Goal: Task Accomplishment & Management: Manage account settings

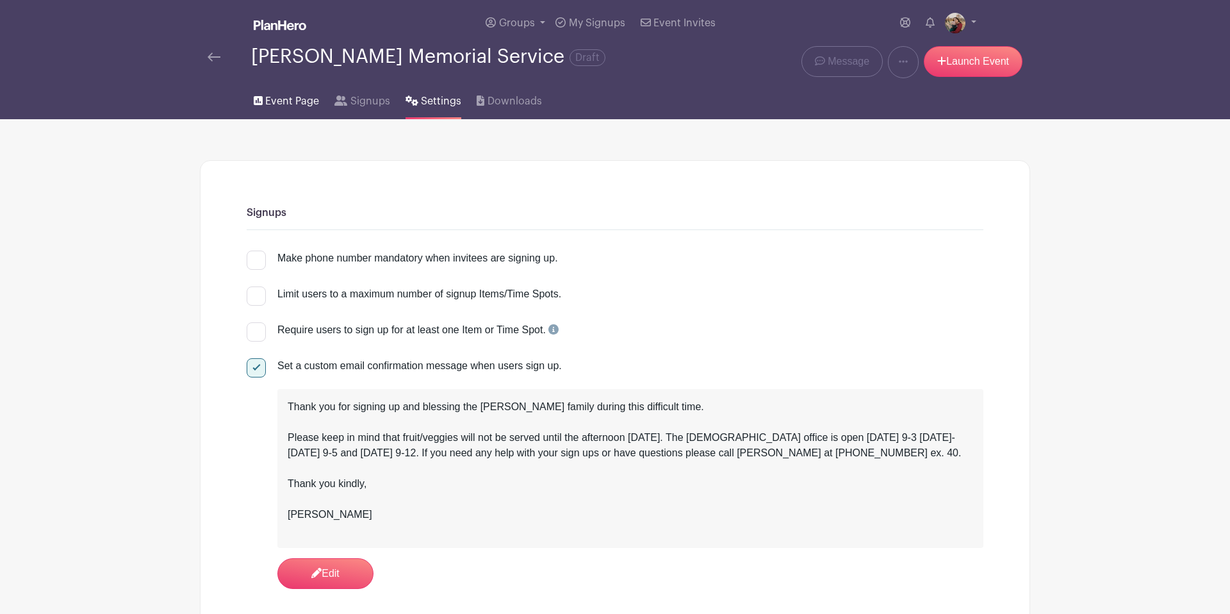
click at [285, 104] on span "Event Page" at bounding box center [292, 101] width 54 height 15
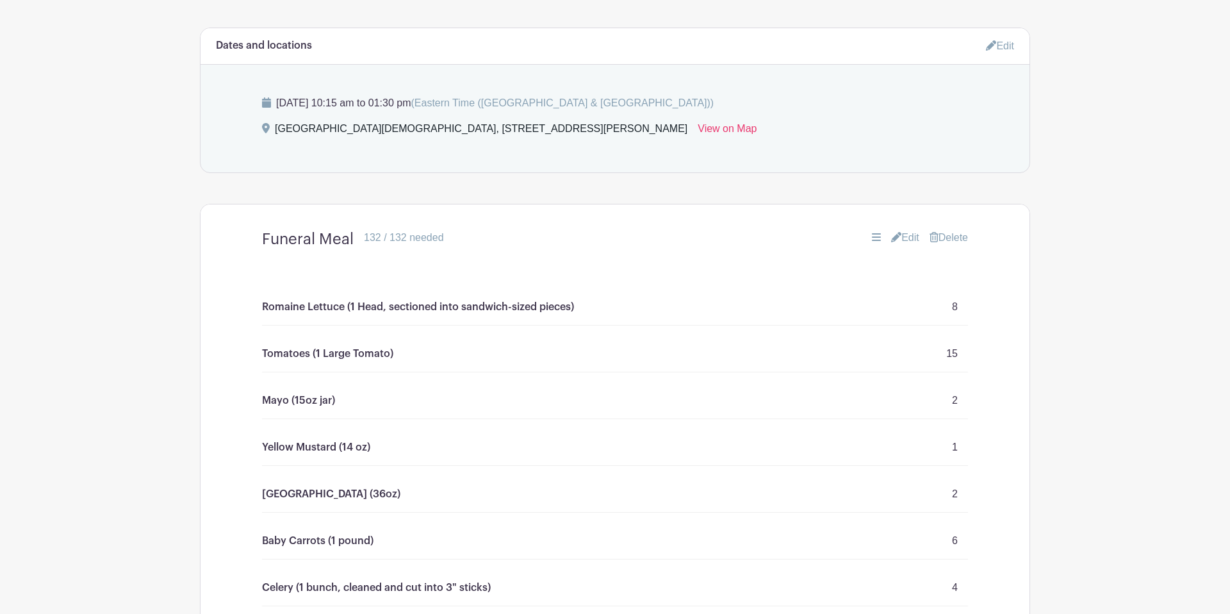
click at [897, 238] on link "Edit" at bounding box center [905, 237] width 28 height 15
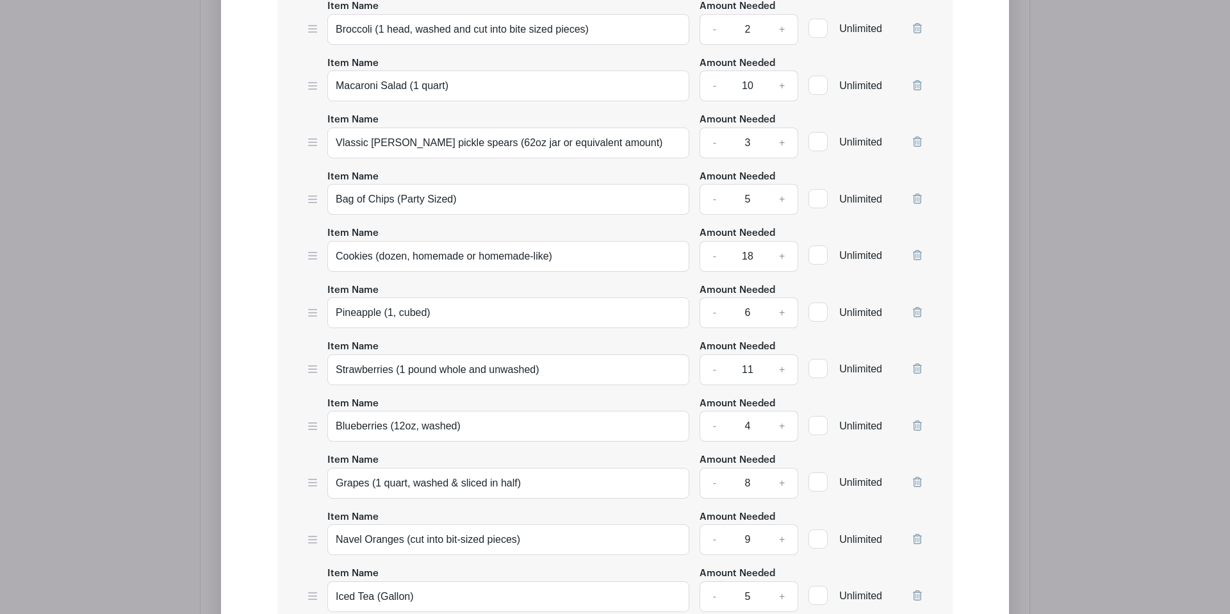
scroll to position [2006, 0]
click at [926, 211] on div "Item Name Romaine Lettuce (1 Head, sectioned into sandwich-sized pieces) Amount…" at bounding box center [614, 36] width 675 height 1386
click at [919, 203] on icon at bounding box center [917, 198] width 9 height 10
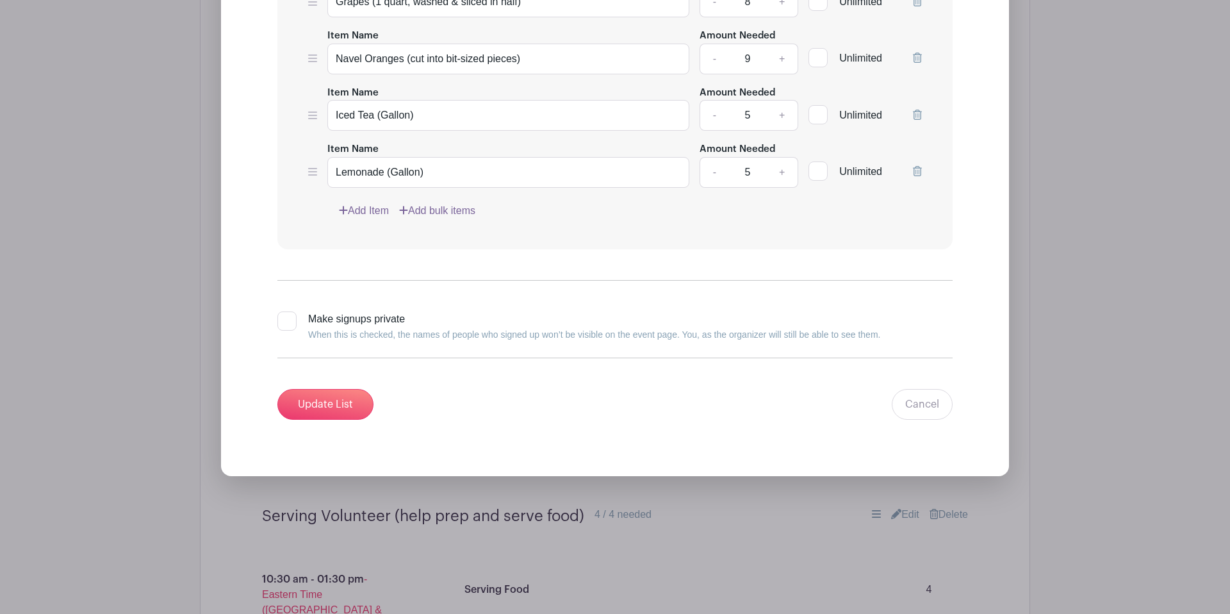
scroll to position [2440, 0]
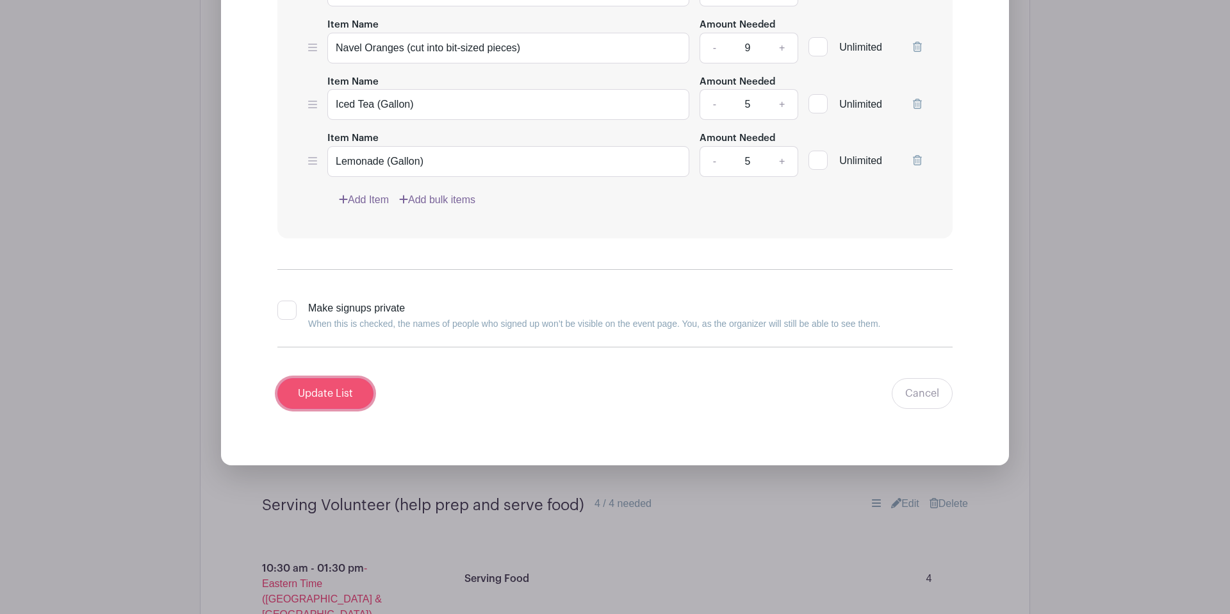
click at [353, 409] on input "Update List" at bounding box center [325, 393] width 96 height 31
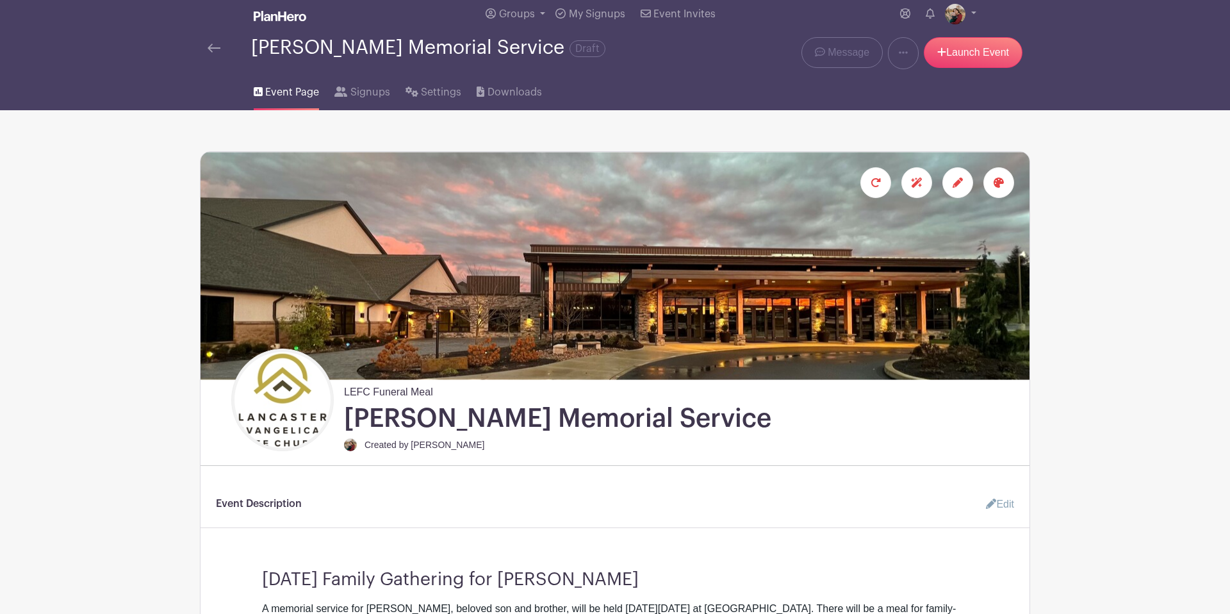
scroll to position [0, 0]
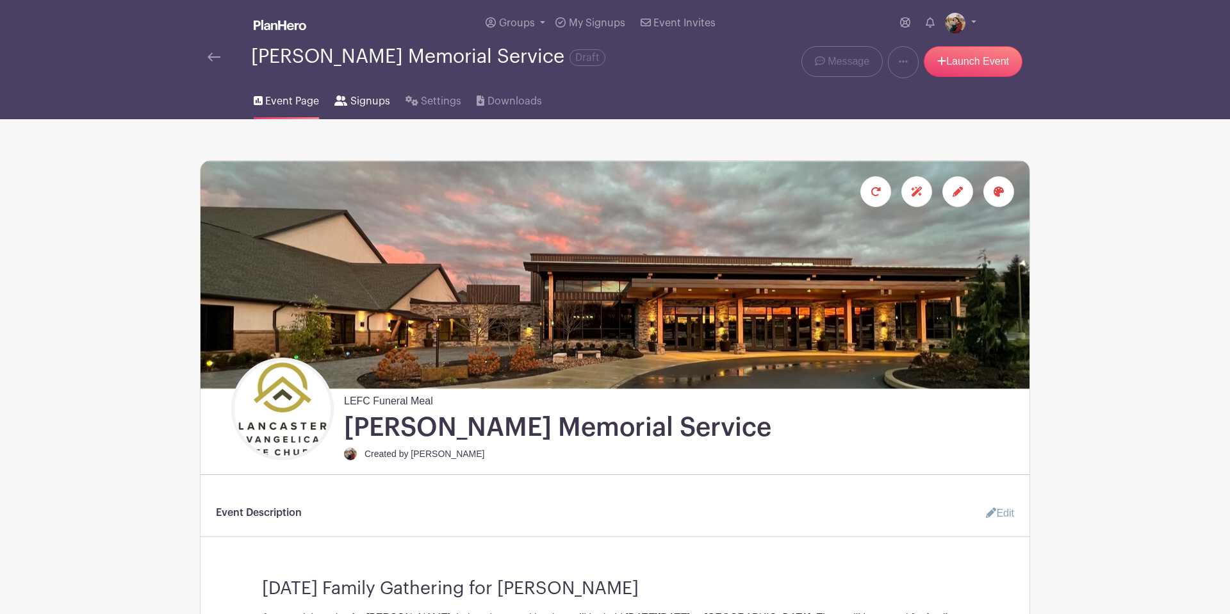
click at [359, 102] on span "Signups" at bounding box center [370, 101] width 40 height 15
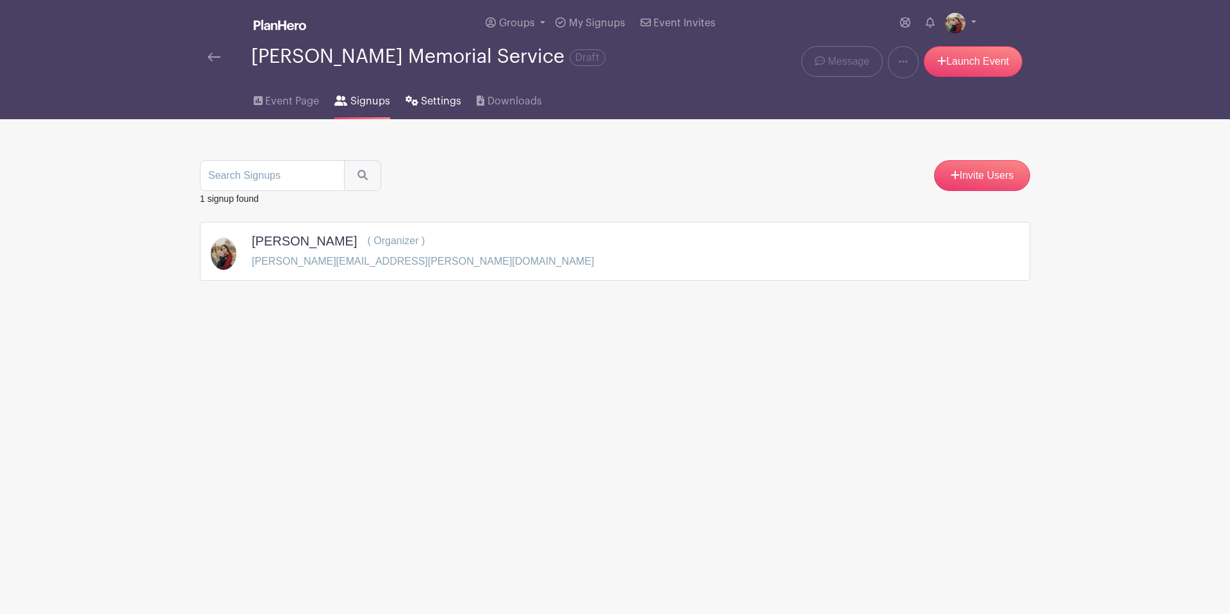
click at [432, 103] on span "Settings" at bounding box center [441, 101] width 40 height 15
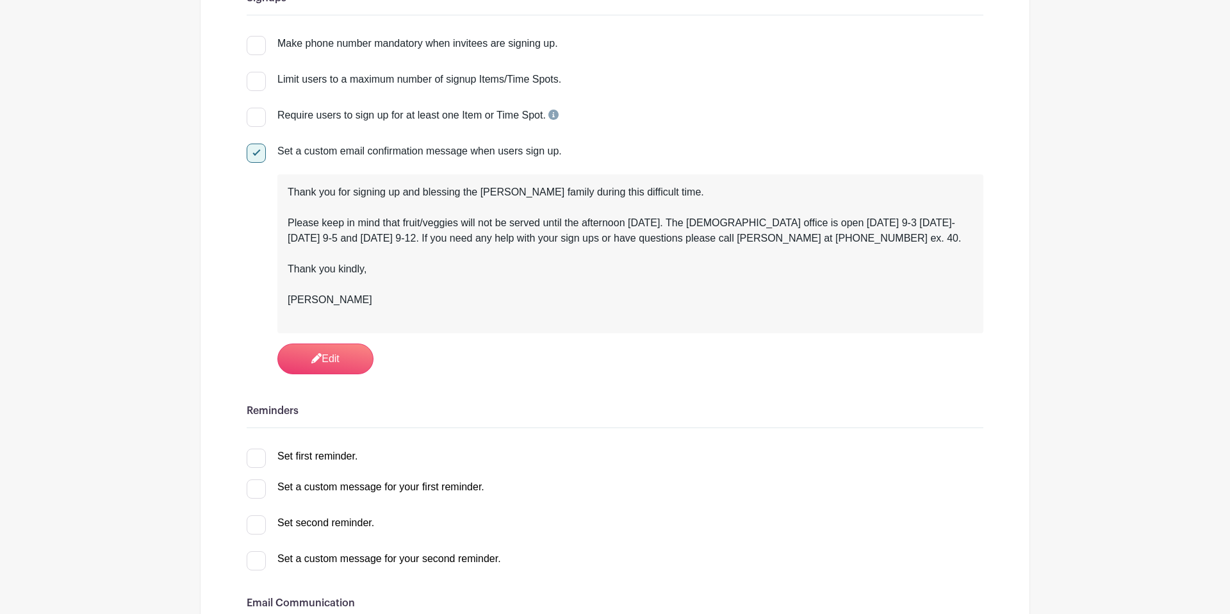
scroll to position [216, 0]
drag, startPoint x: 343, startPoint y: 281, endPoint x: 379, endPoint y: 268, distance: 38.3
click at [343, 281] on div "Thank you for signing up and blessing the Fenninger family during this difficul…" at bounding box center [630, 252] width 685 height 138
click at [325, 357] on link "Edit" at bounding box center [325, 357] width 96 height 31
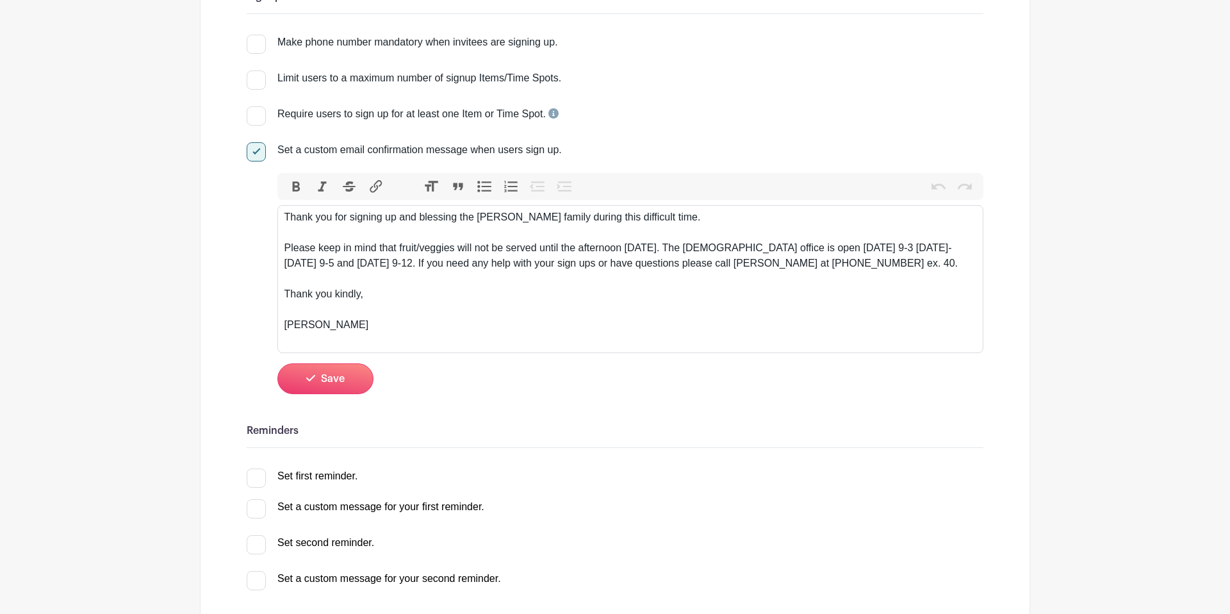
click at [749, 219] on div "Thank you for signing up and blessing the Fenninger family during this difficul…" at bounding box center [630, 278] width 692 height 138
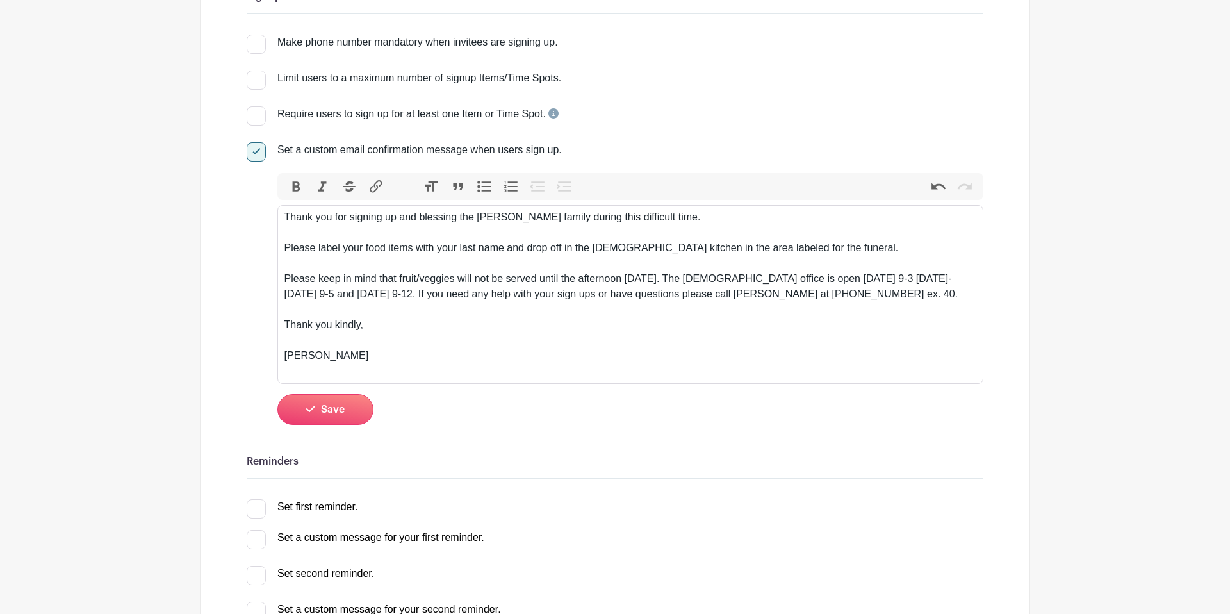
click at [783, 249] on div "Thank you for signing up and blessing the Fenninger family during this difficul…" at bounding box center [630, 293] width 692 height 169
click at [823, 252] on div "Thank you for signing up and blessing the Fenninger family during this difficul…" at bounding box center [630, 293] width 692 height 169
click at [767, 250] on div "Thank you for signing up and blessing the Fenninger family during this difficul…" at bounding box center [630, 293] width 692 height 169
click at [824, 249] on div "Thank you for signing up and blessing the Fenninger family during this difficul…" at bounding box center [630, 293] width 692 height 169
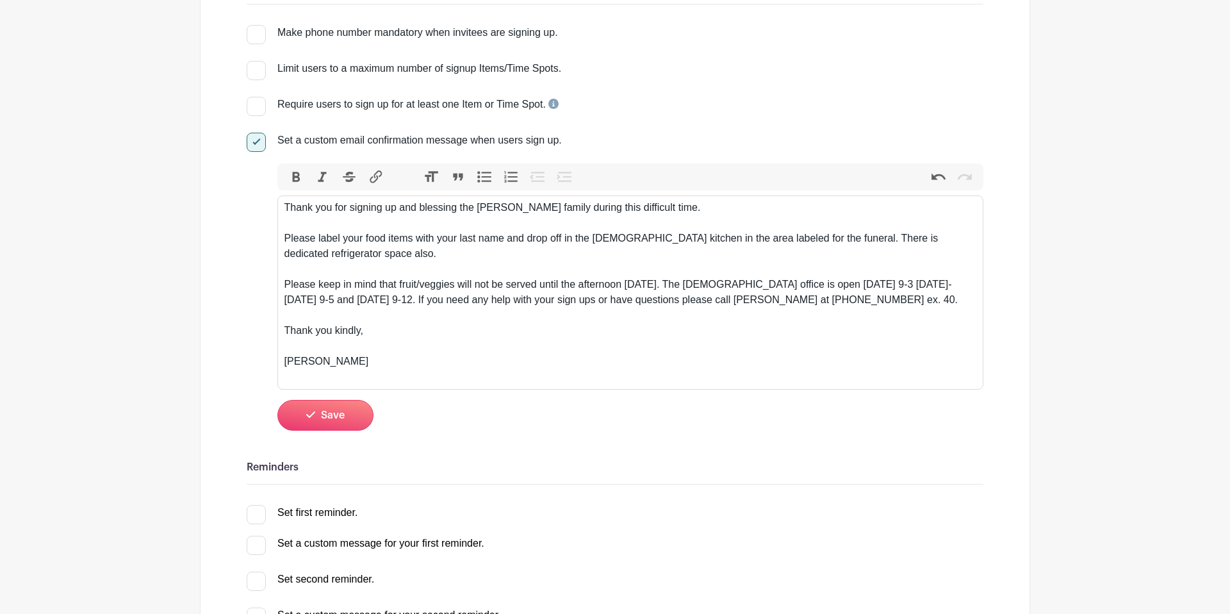
click at [684, 291] on div "Thank you for signing up and blessing the Fenninger family during this difficul…" at bounding box center [630, 292] width 692 height 184
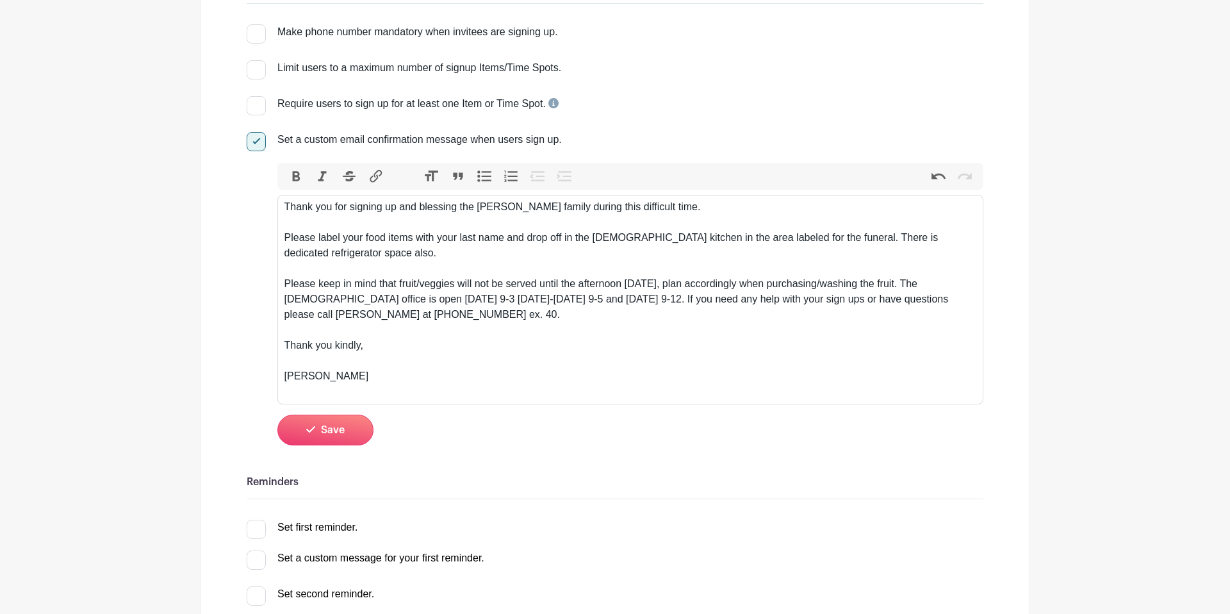
click at [691, 288] on div "Thank you for signing up and blessing the Fenninger family during this difficul…" at bounding box center [630, 299] width 692 height 200
click at [781, 313] on div "Thank you for signing up and blessing the Fenninger family during this difficul…" at bounding box center [630, 299] width 692 height 200
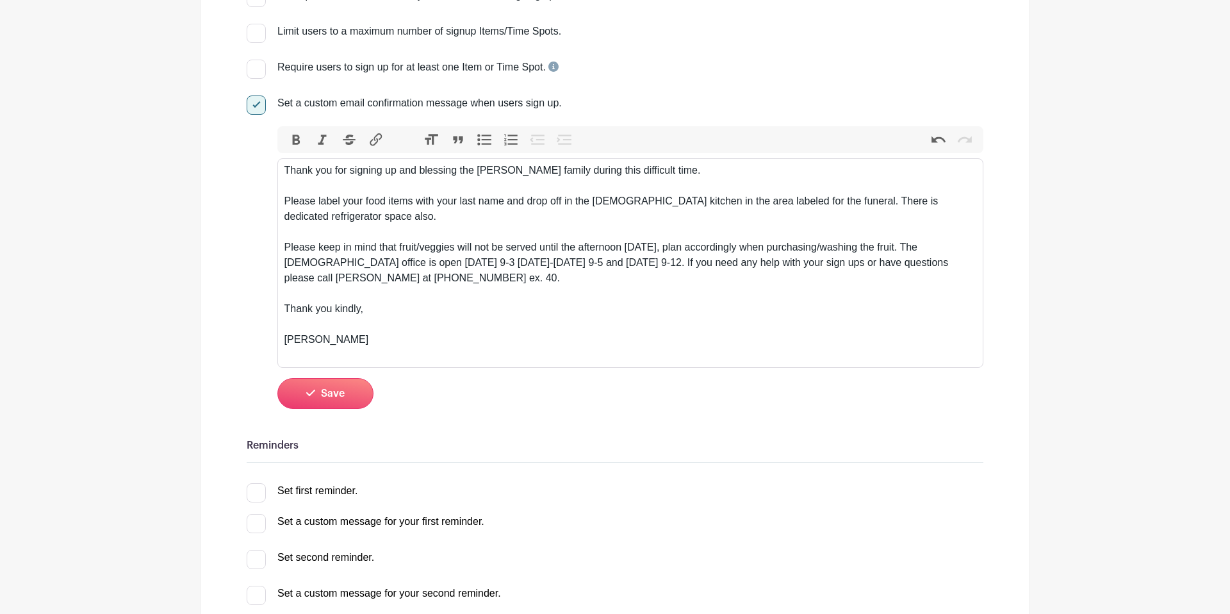
scroll to position [262, 0]
click at [929, 250] on div "Thank you for signing up and blessing the Fenninger family during this difficul…" at bounding box center [630, 263] width 692 height 200
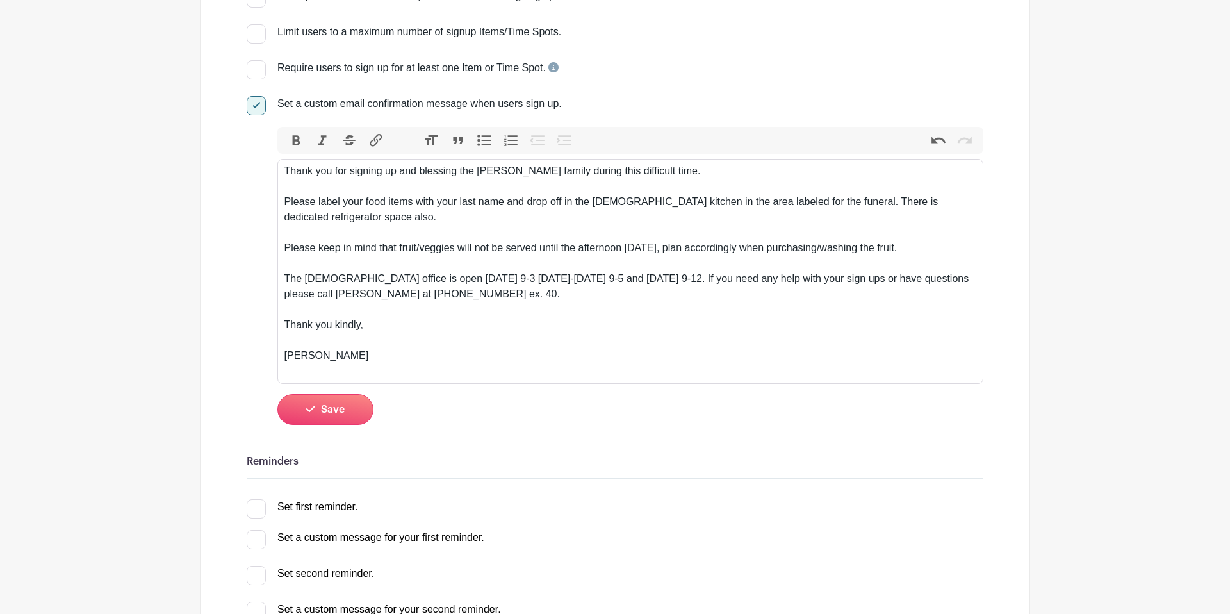
type trix-editor "<div>Thank you for signing up and blessing the Fenninger family during this dif…"
click at [559, 296] on div "Thank you for signing up and blessing the Fenninger family during this difficul…" at bounding box center [630, 270] width 692 height 215
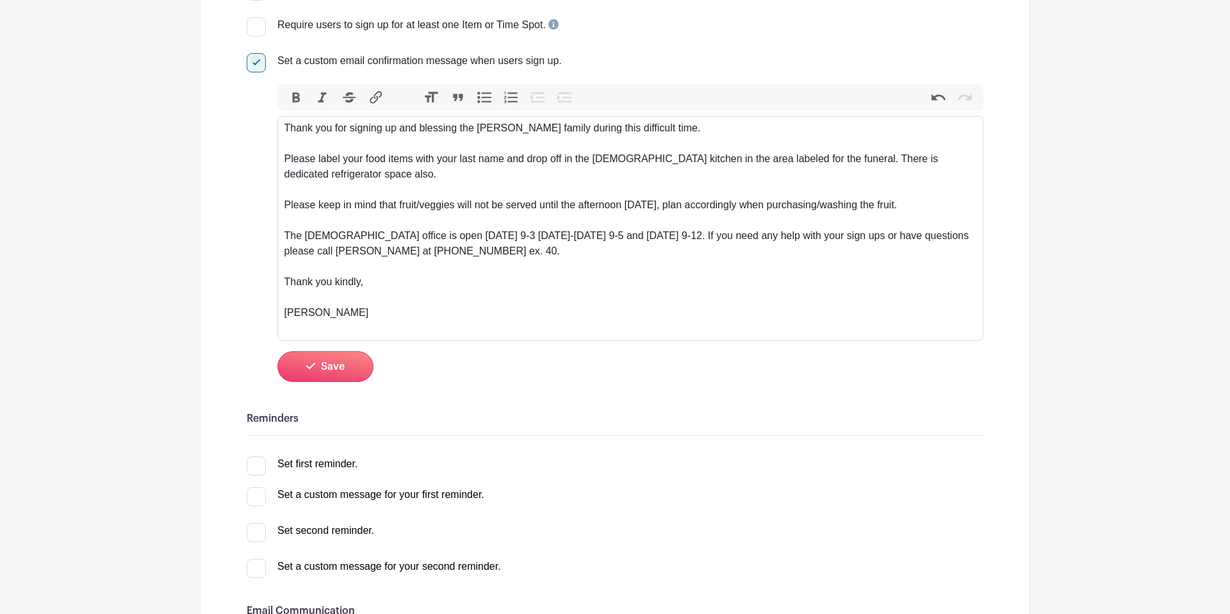
scroll to position [327, 0]
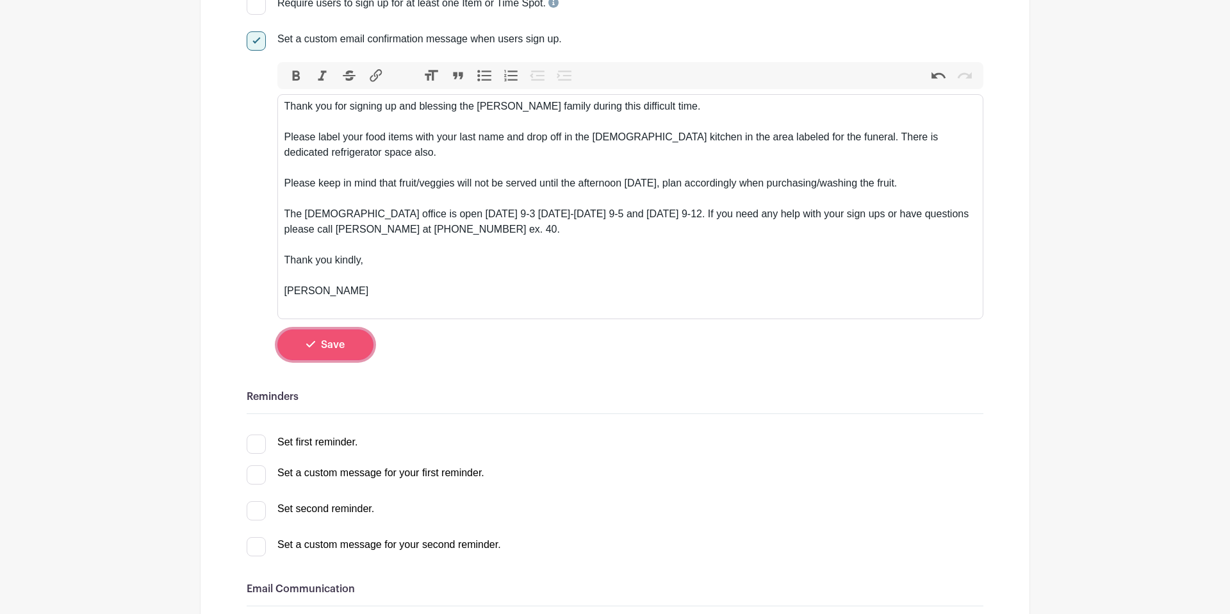
click at [358, 341] on button "Save" at bounding box center [325, 344] width 96 height 31
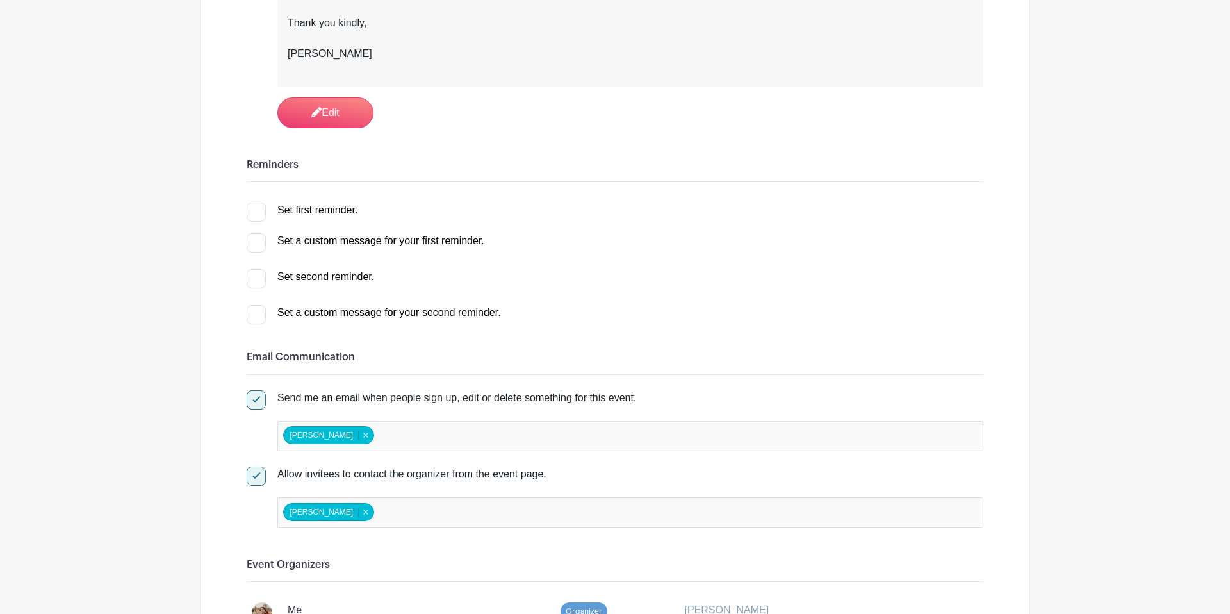
scroll to position [0, 0]
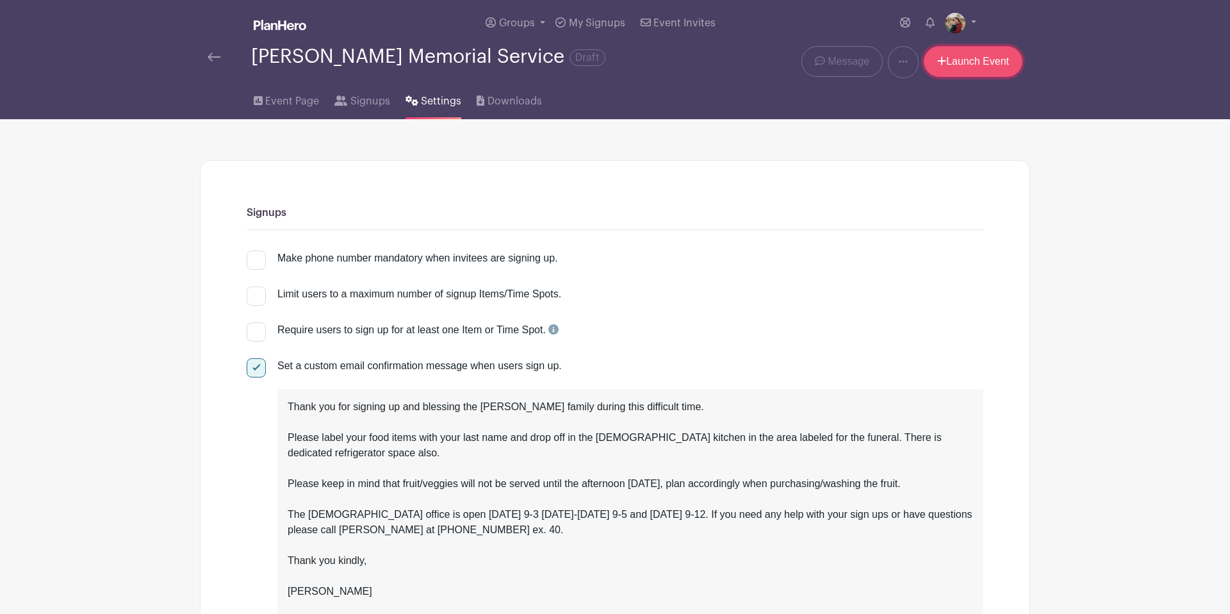
click at [938, 66] on icon at bounding box center [941, 61] width 9 height 10
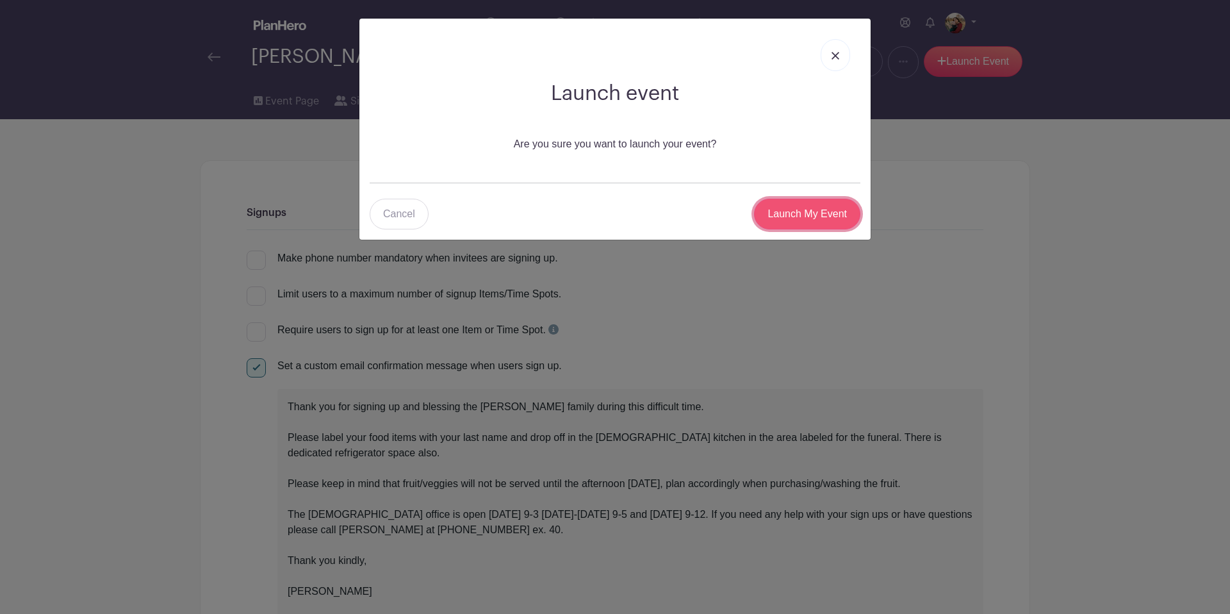
click at [801, 210] on input "Launch My Event" at bounding box center [807, 214] width 106 height 31
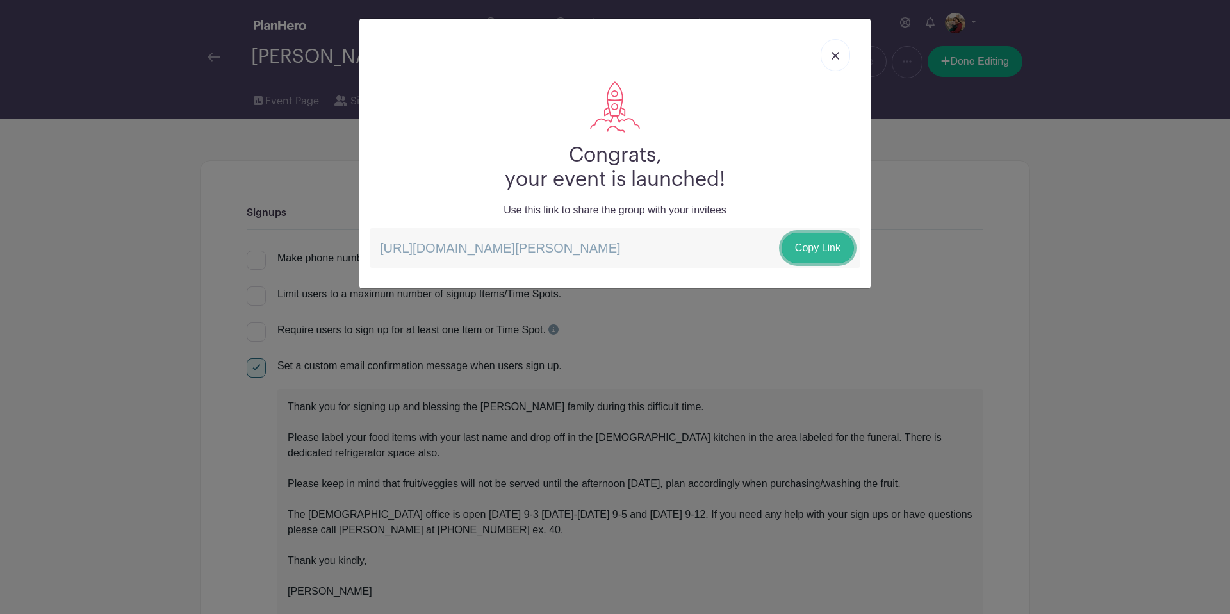
click at [819, 256] on link "Copy Link" at bounding box center [817, 248] width 72 height 31
click at [840, 50] on link at bounding box center [835, 55] width 29 height 32
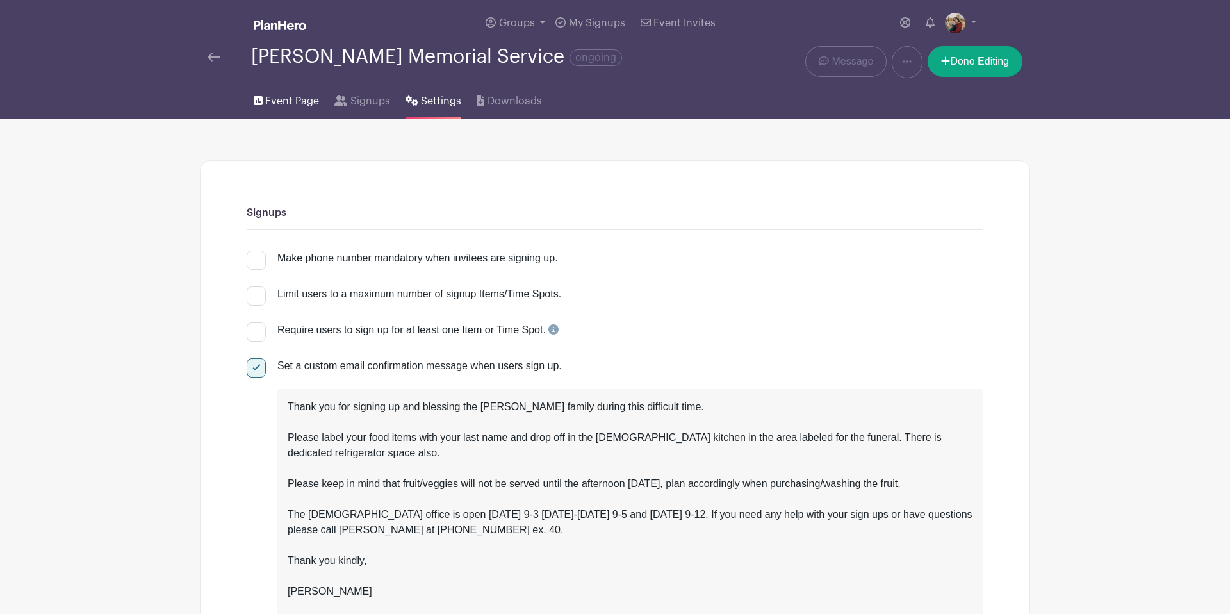
click at [289, 101] on span "Event Page" at bounding box center [292, 101] width 54 height 15
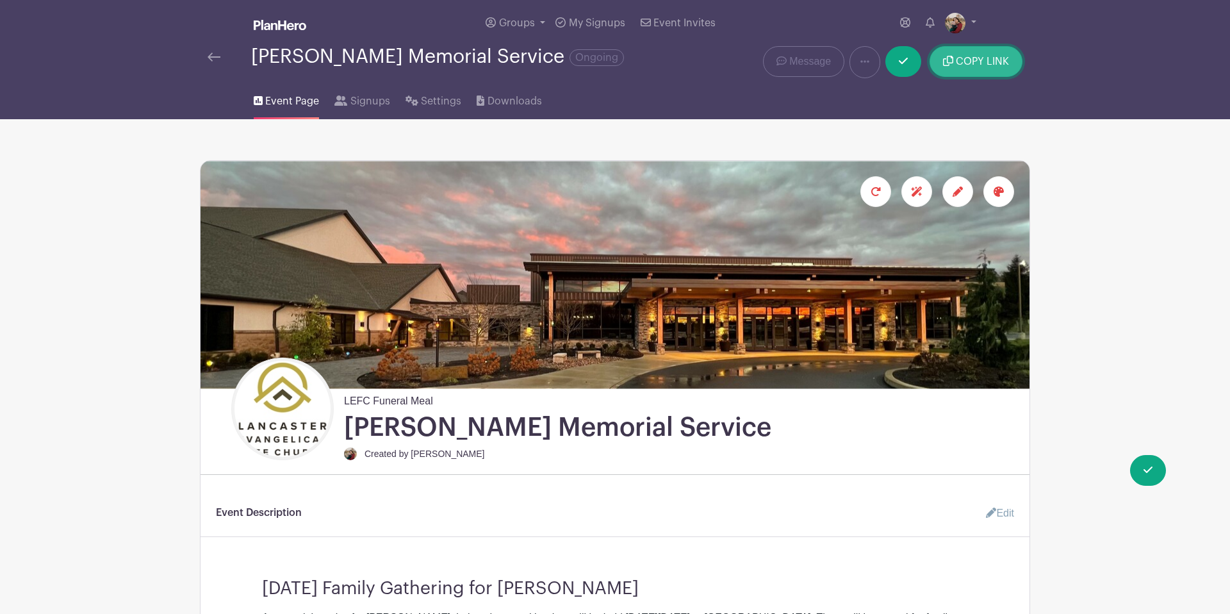
click at [973, 67] on span "COPY LINK" at bounding box center [982, 61] width 53 height 10
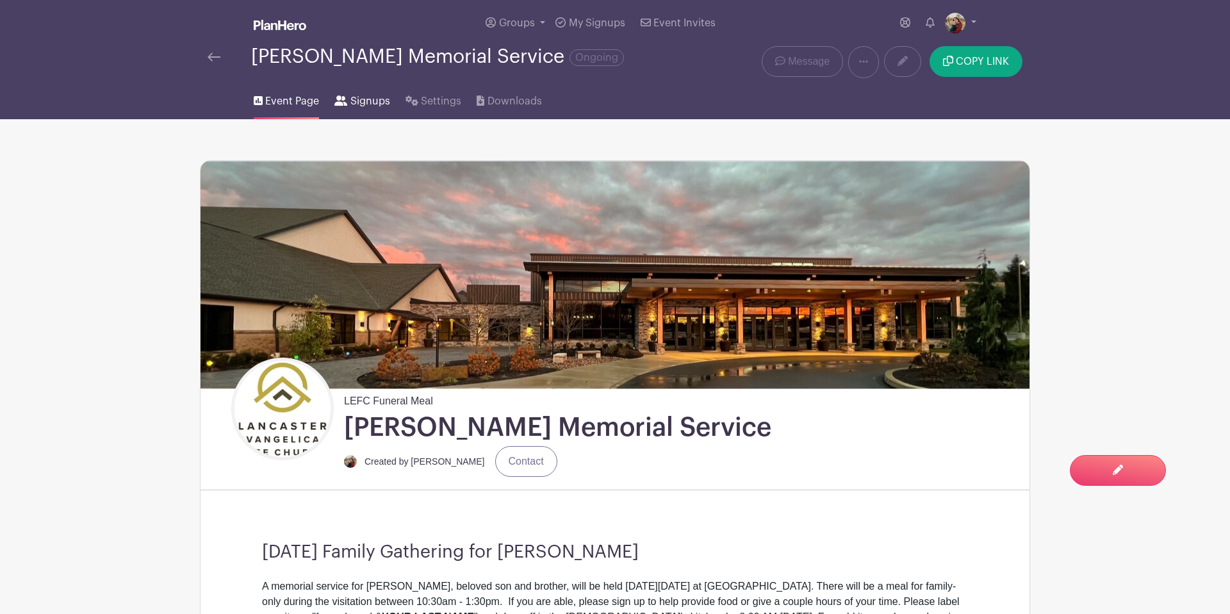
click at [377, 102] on span "Signups" at bounding box center [370, 101] width 40 height 15
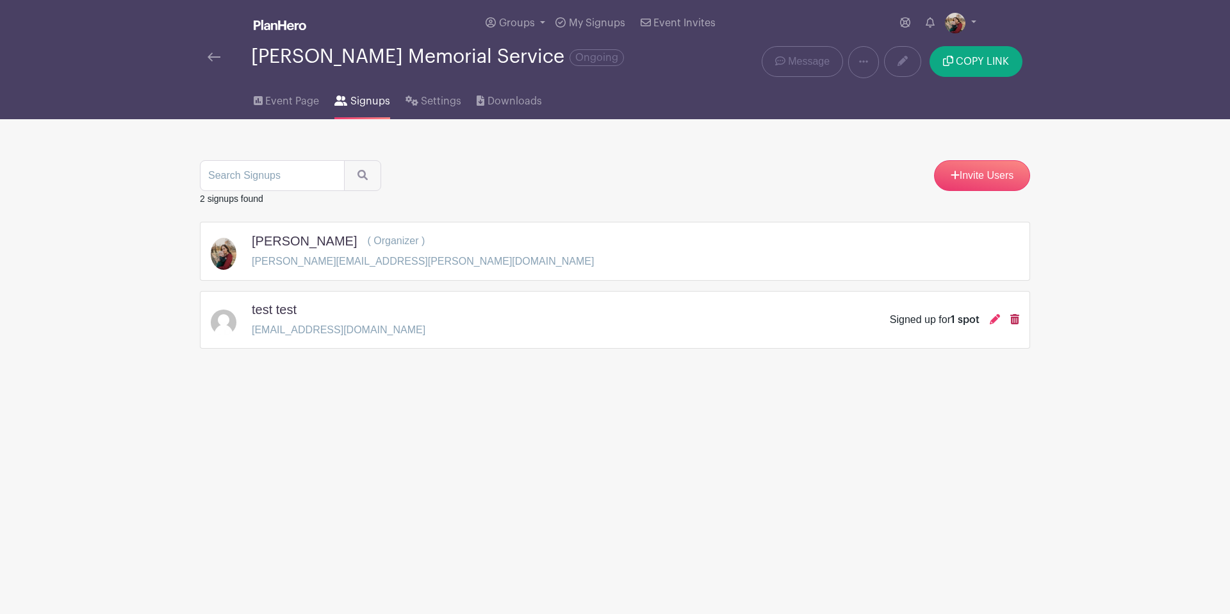
click at [1016, 322] on icon at bounding box center [1014, 319] width 9 height 10
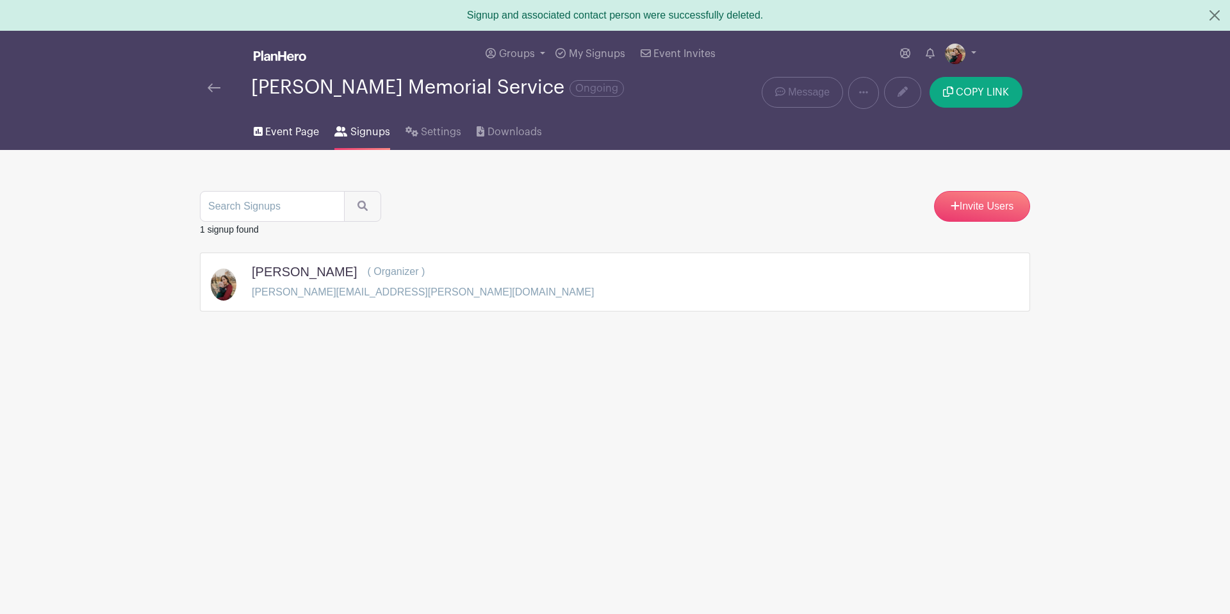
click at [282, 136] on span "Event Page" at bounding box center [292, 131] width 54 height 15
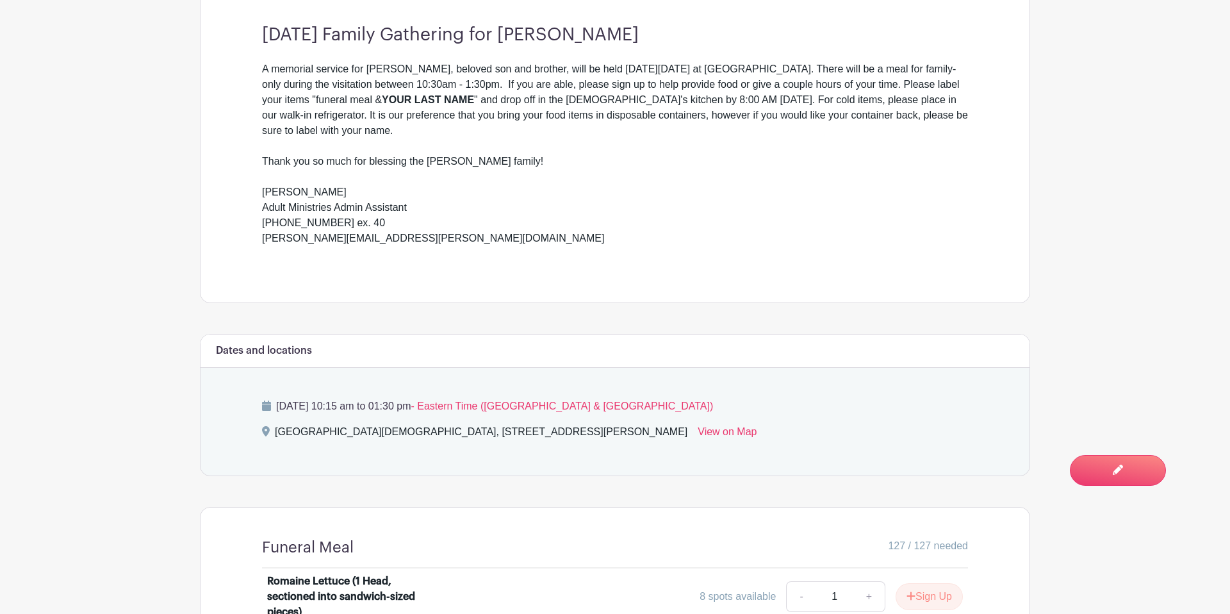
scroll to position [552, 0]
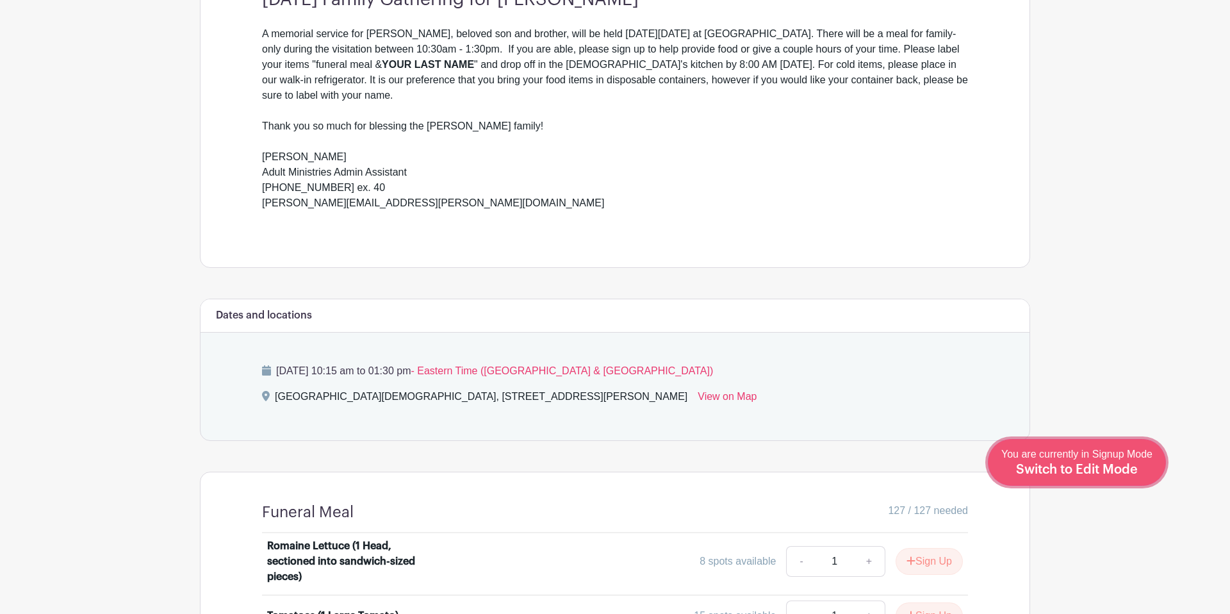
click at [1119, 468] on span "Switch to Edit Mode" at bounding box center [1077, 469] width 122 height 13
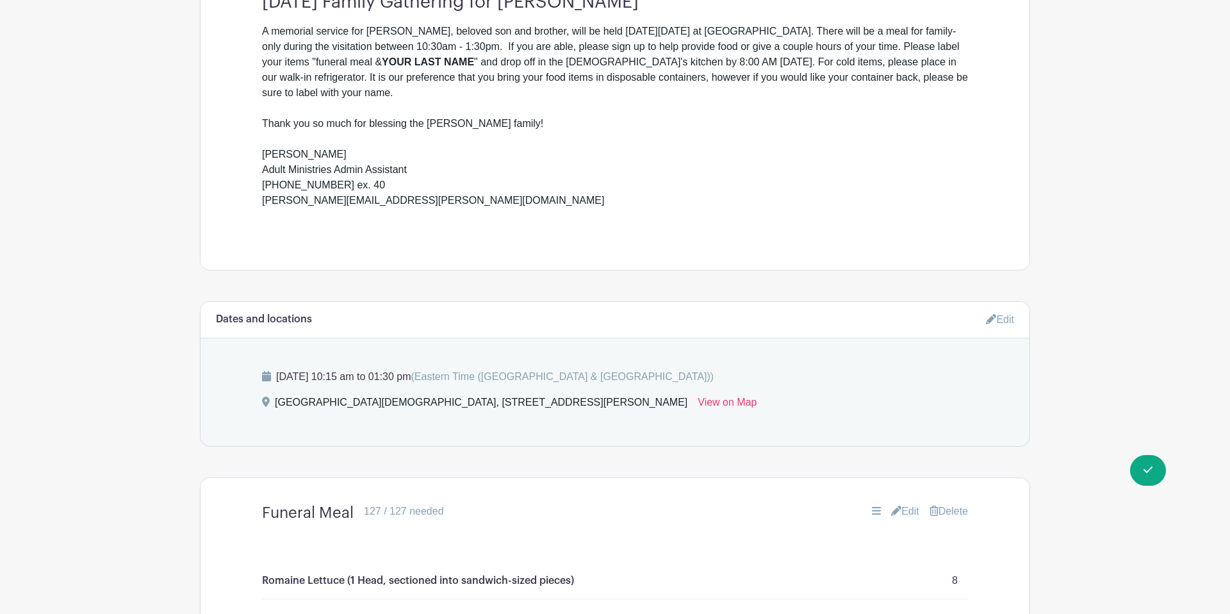
scroll to position [596, 0]
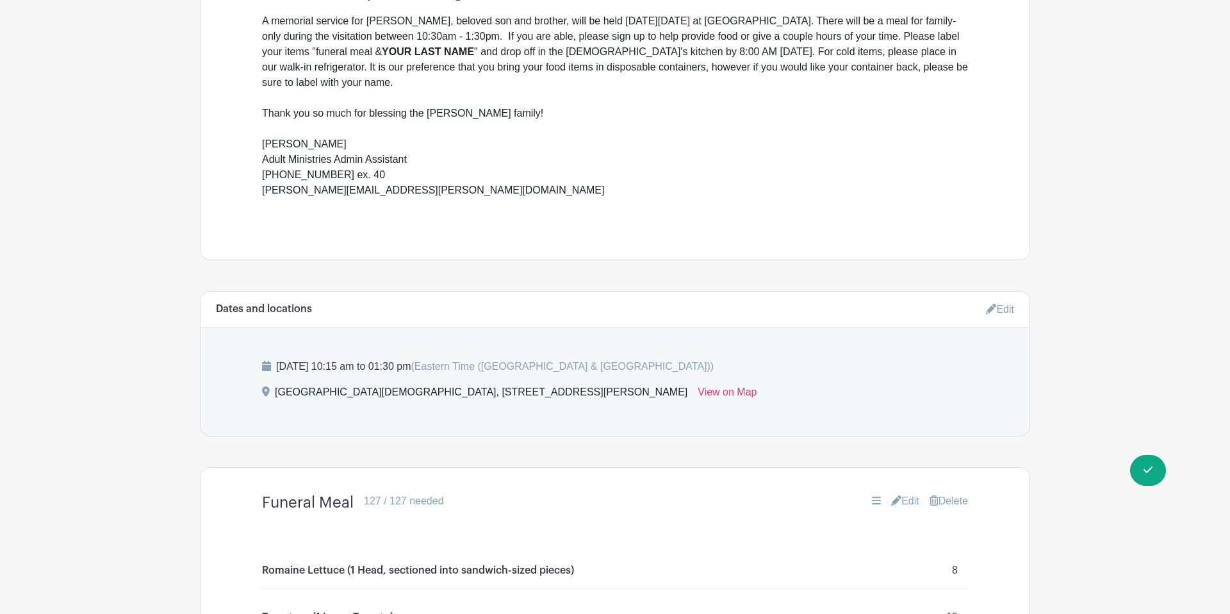
drag, startPoint x: 1005, startPoint y: 311, endPoint x: 993, endPoint y: 312, distance: 11.6
click at [1004, 311] on link "Edit" at bounding box center [1000, 308] width 28 height 21
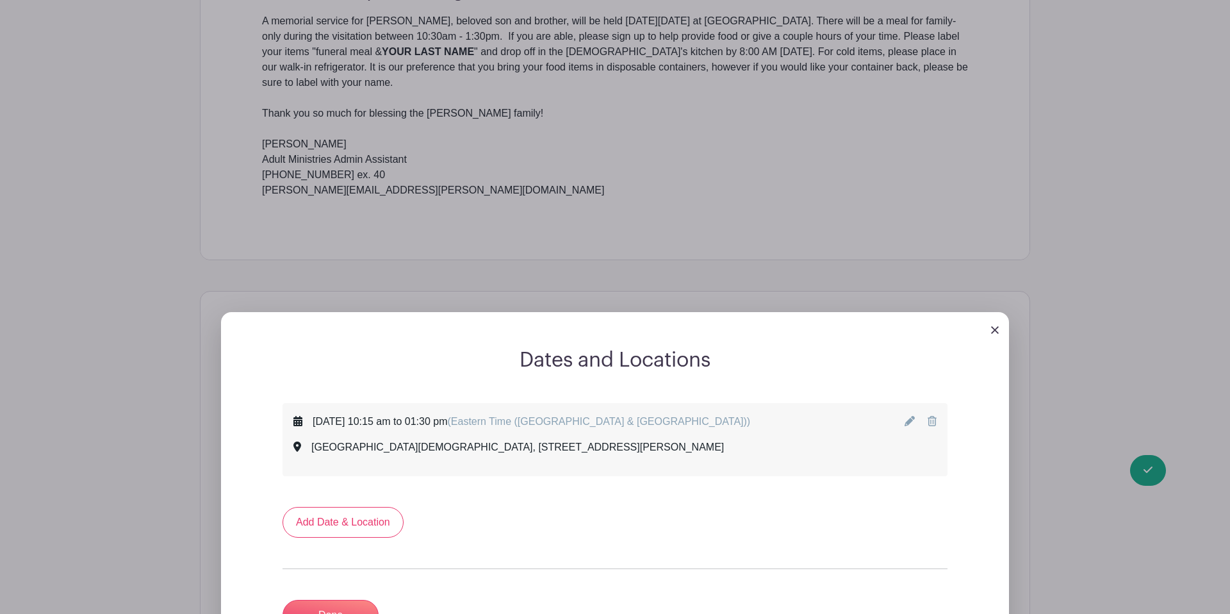
click at [914, 423] on link at bounding box center [910, 421] width 13 height 11
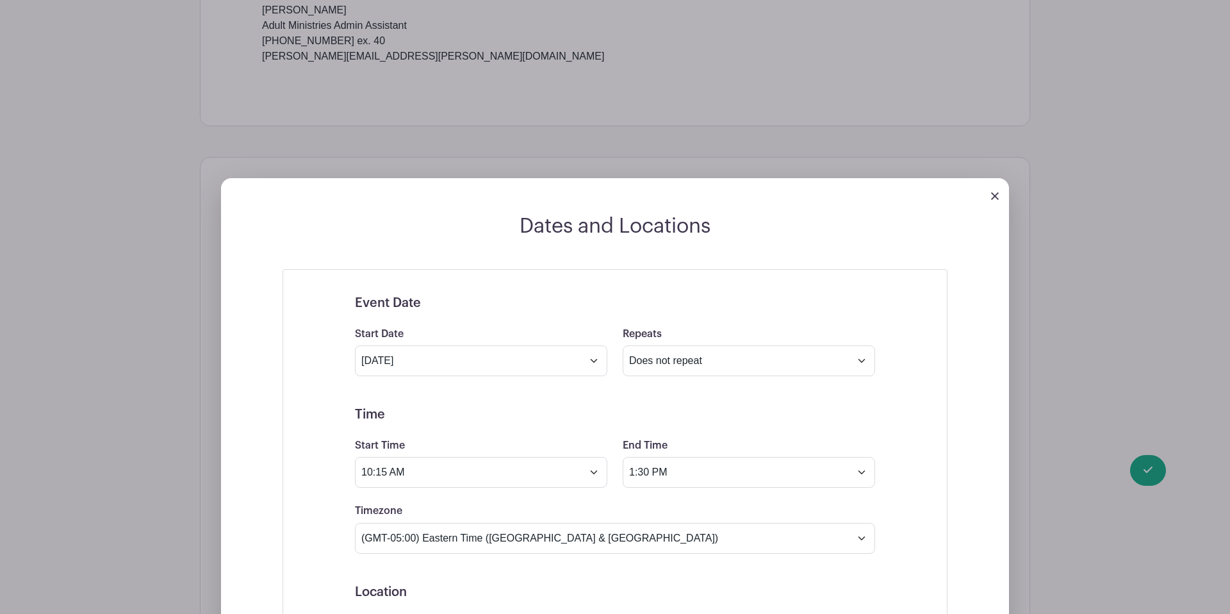
scroll to position [733, 0]
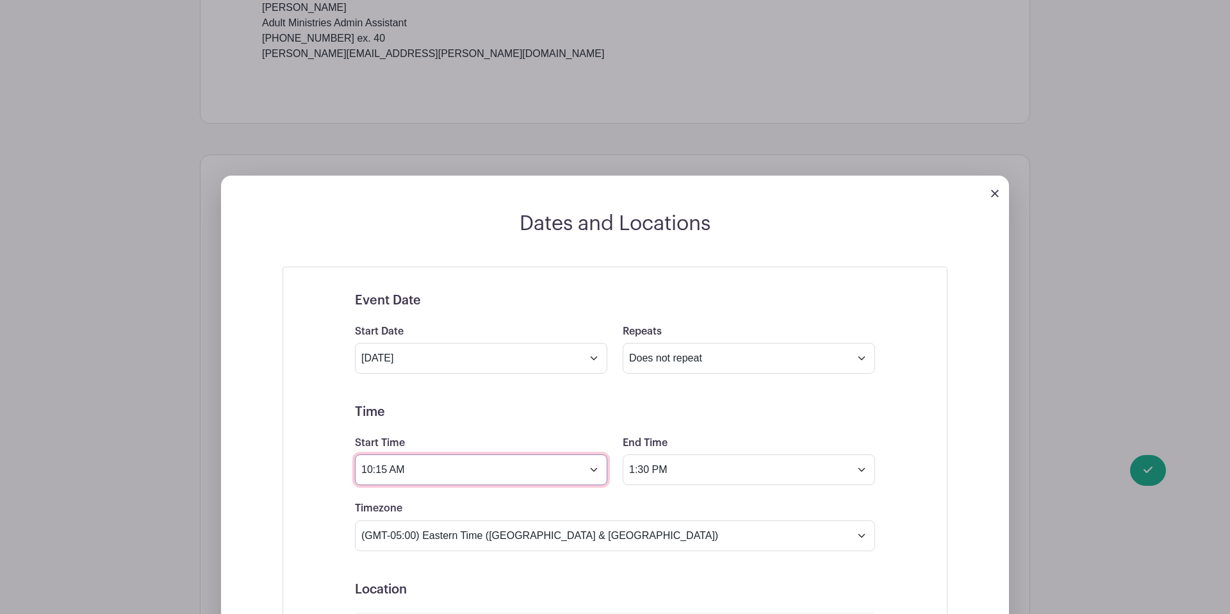
click at [385, 475] on input "10:15 AM" at bounding box center [481, 469] width 252 height 31
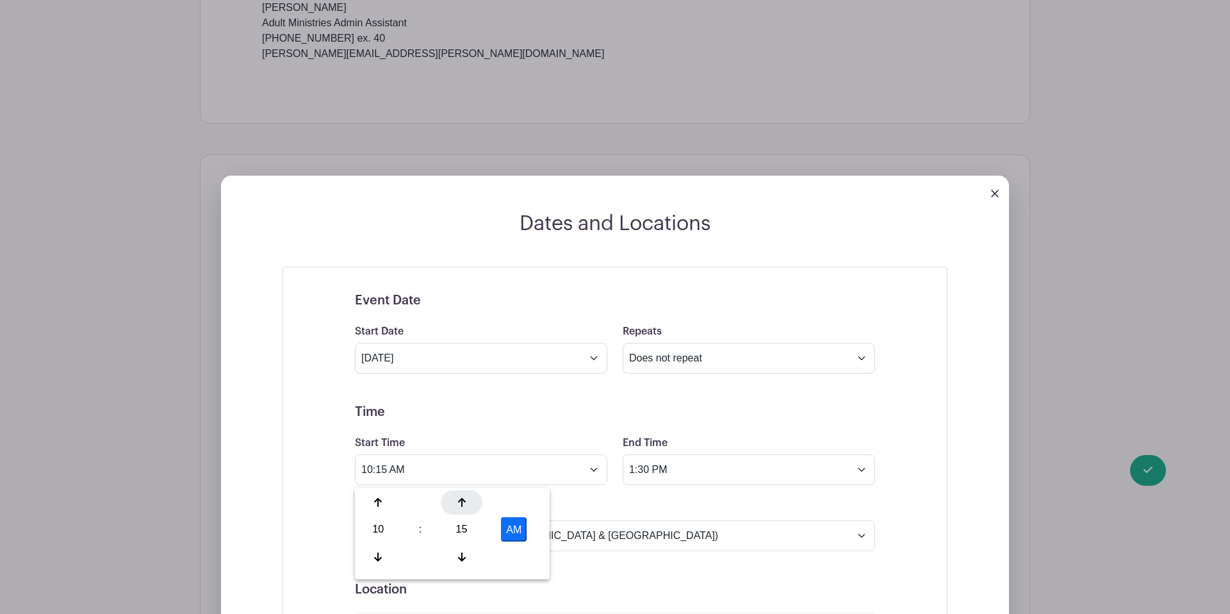
click at [462, 509] on div at bounding box center [462, 502] width 42 height 24
click at [464, 533] on div "18" at bounding box center [462, 529] width 42 height 24
click at [477, 529] on div "30" at bounding box center [473, 529] width 43 height 24
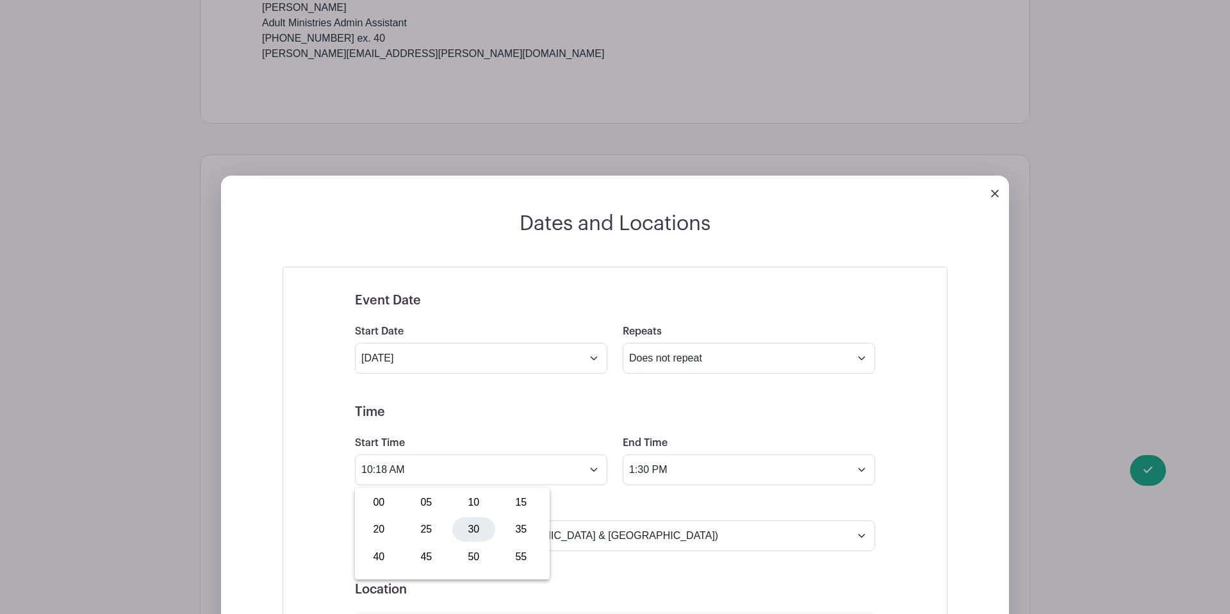
type input "10:30 AM"
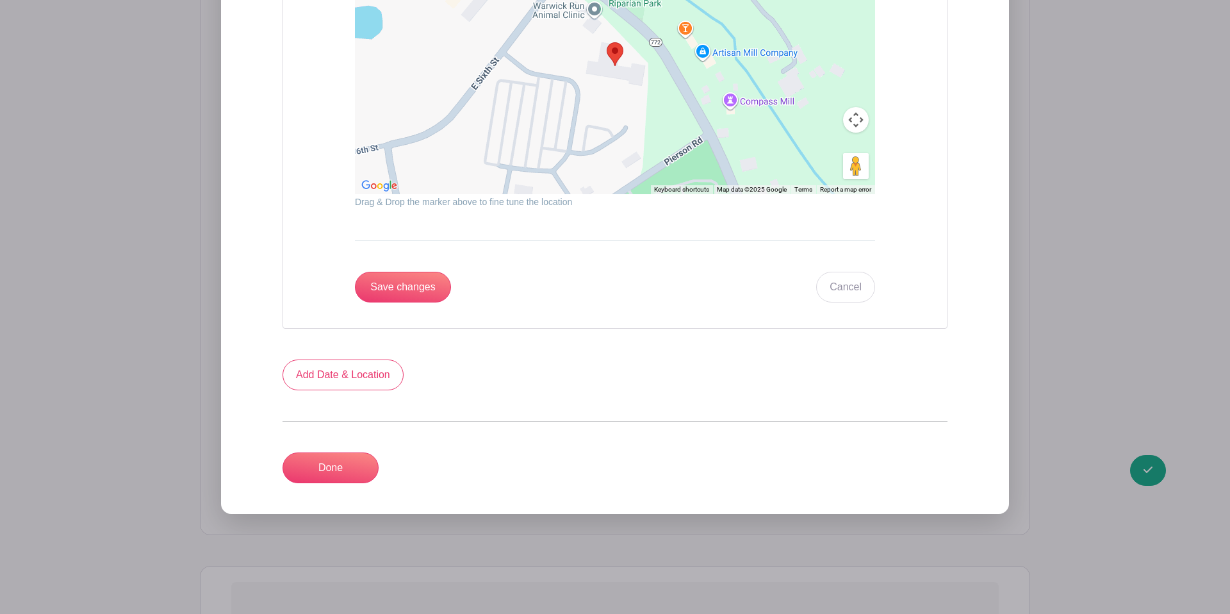
scroll to position [1640, 0]
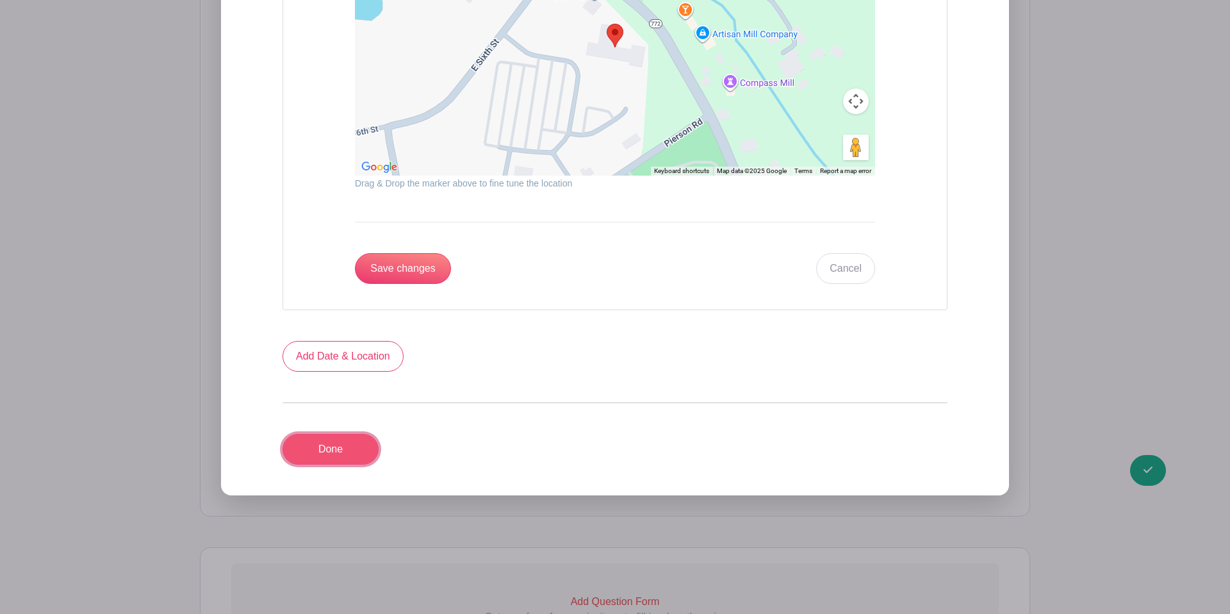
click at [321, 457] on link "Done" at bounding box center [330, 449] width 96 height 31
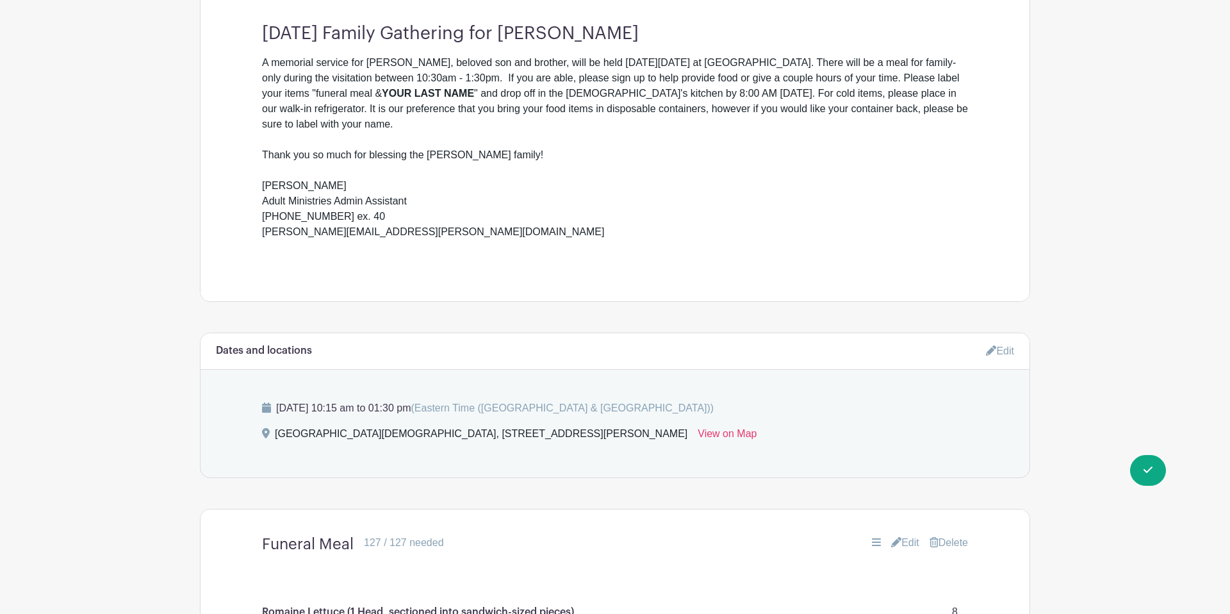
scroll to position [509, 0]
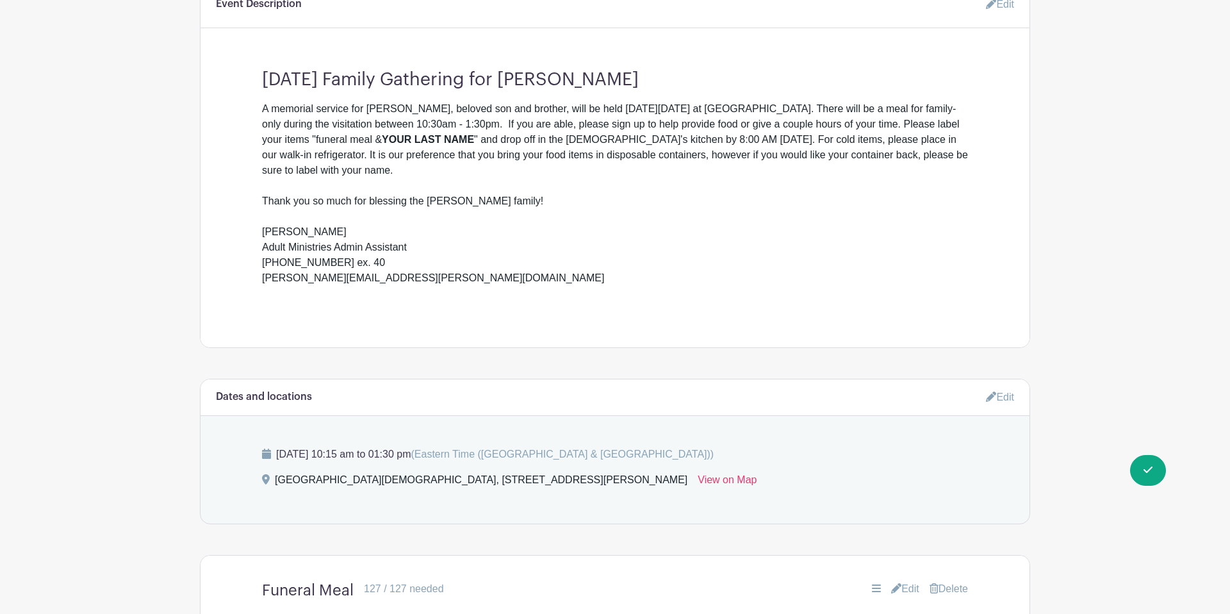
click at [990, 394] on icon at bounding box center [991, 396] width 10 height 10
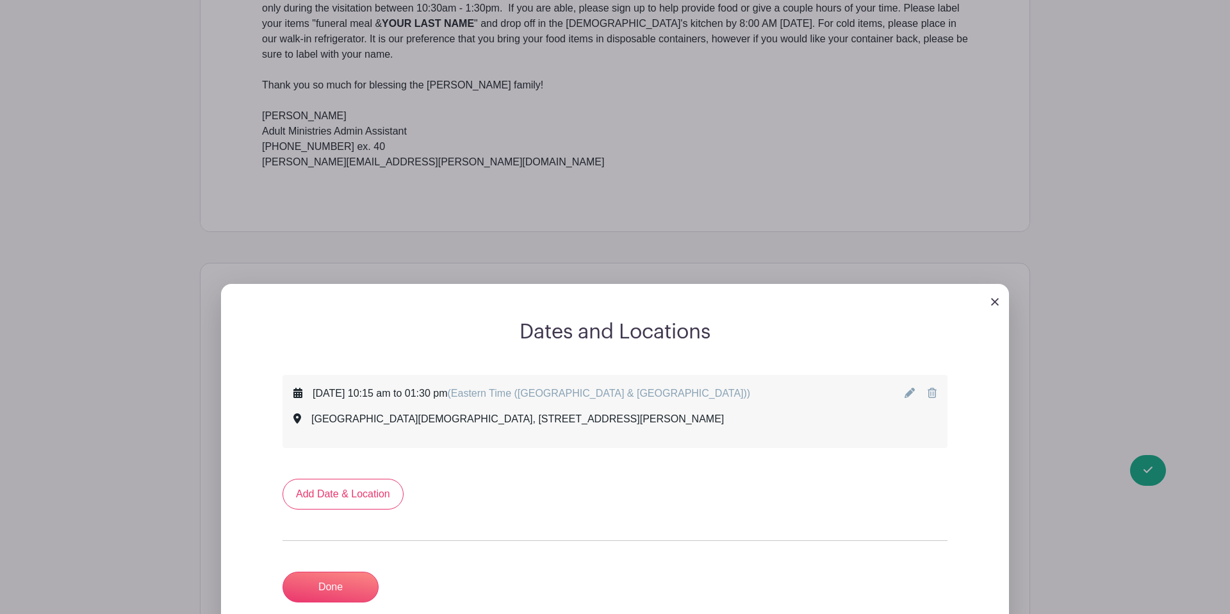
scroll to position [633, 0]
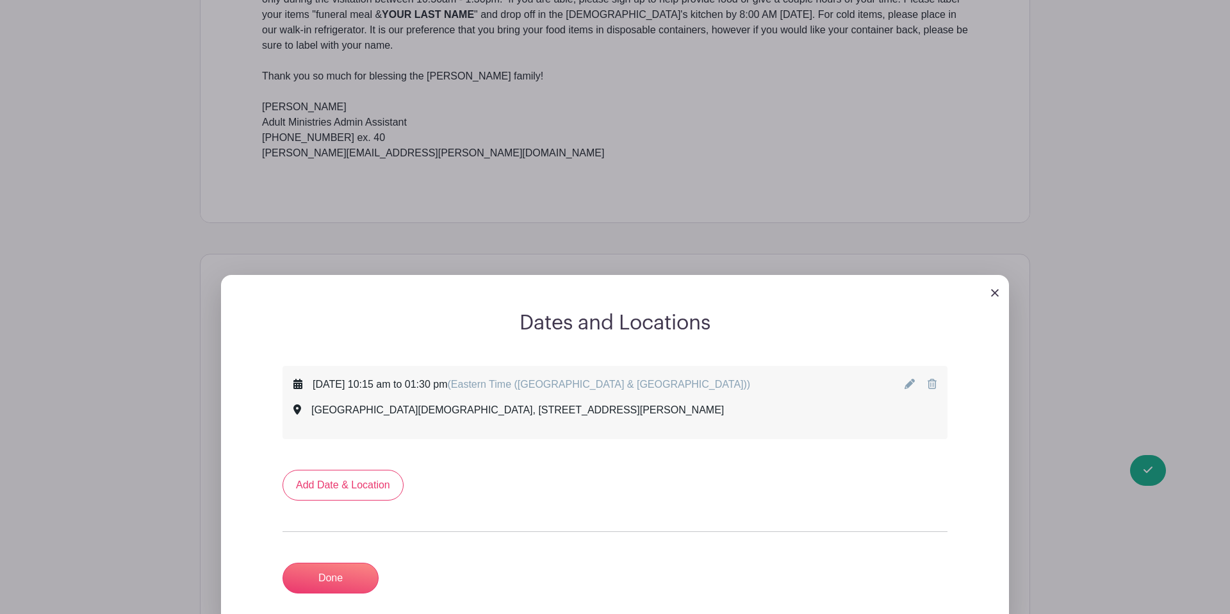
click at [910, 386] on icon at bounding box center [909, 384] width 10 height 10
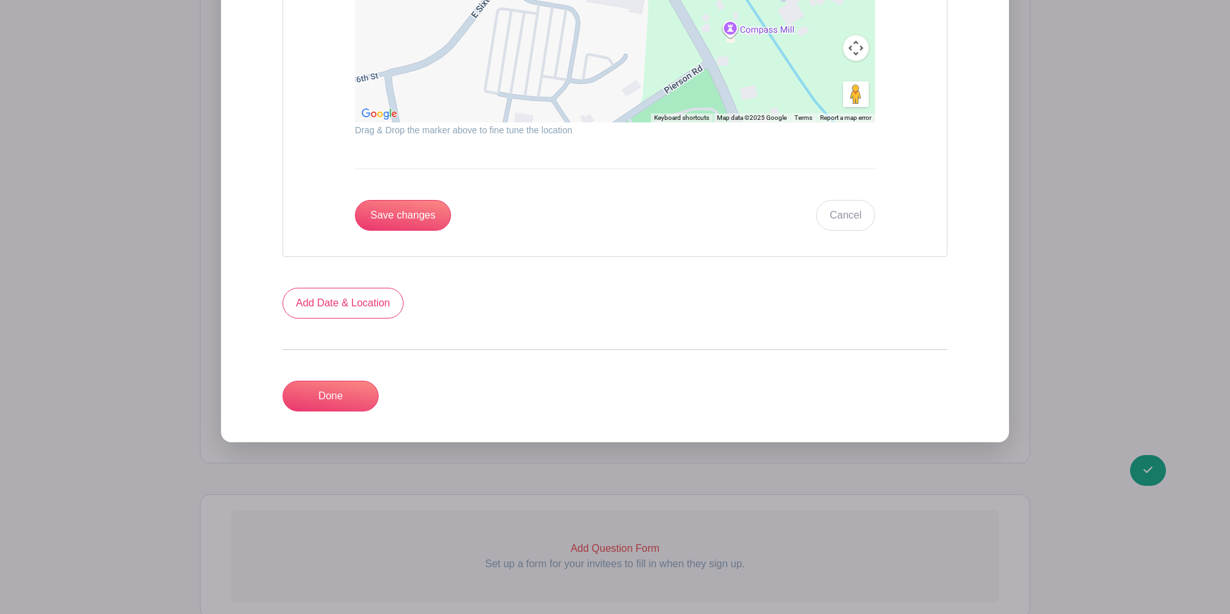
scroll to position [1783, 0]
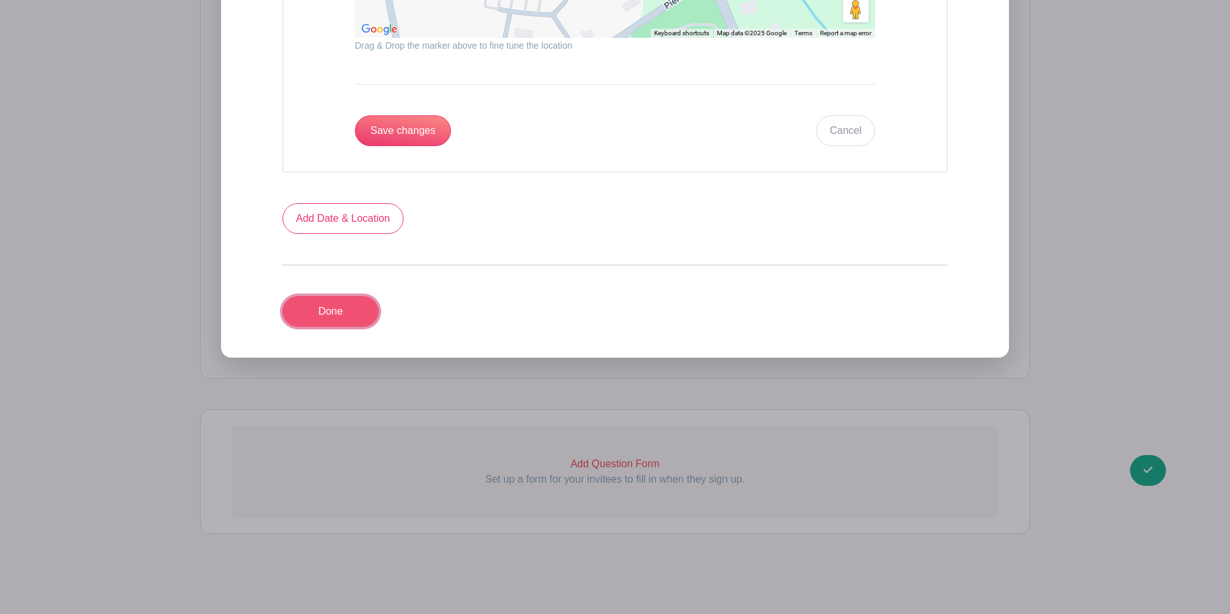
click at [330, 316] on link "Done" at bounding box center [330, 311] width 96 height 31
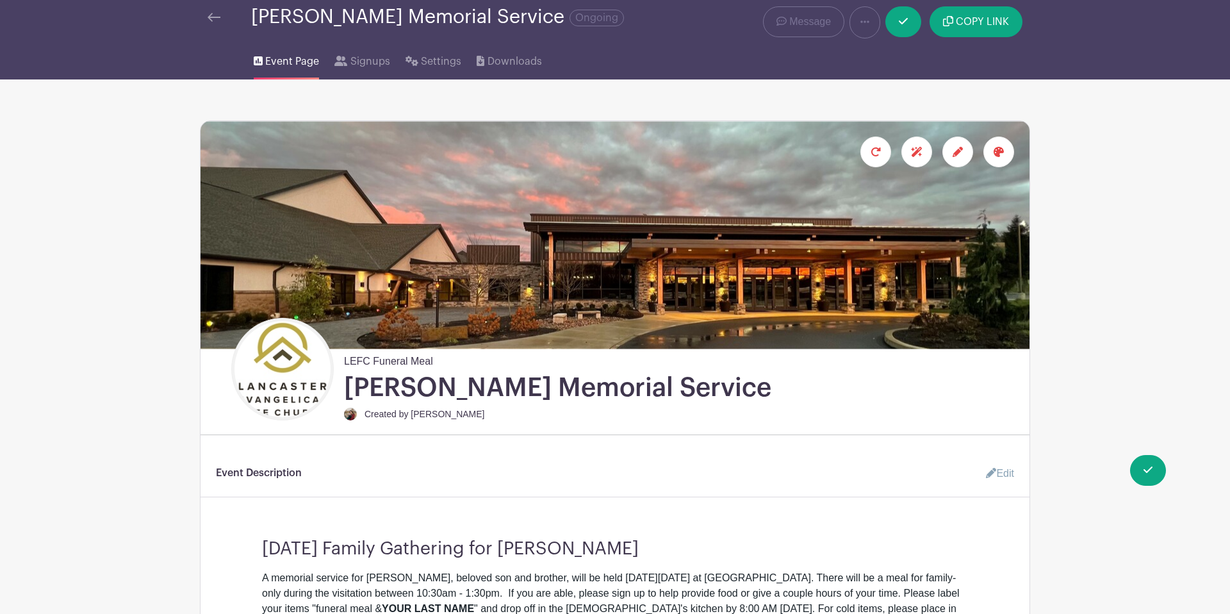
scroll to position [0, 0]
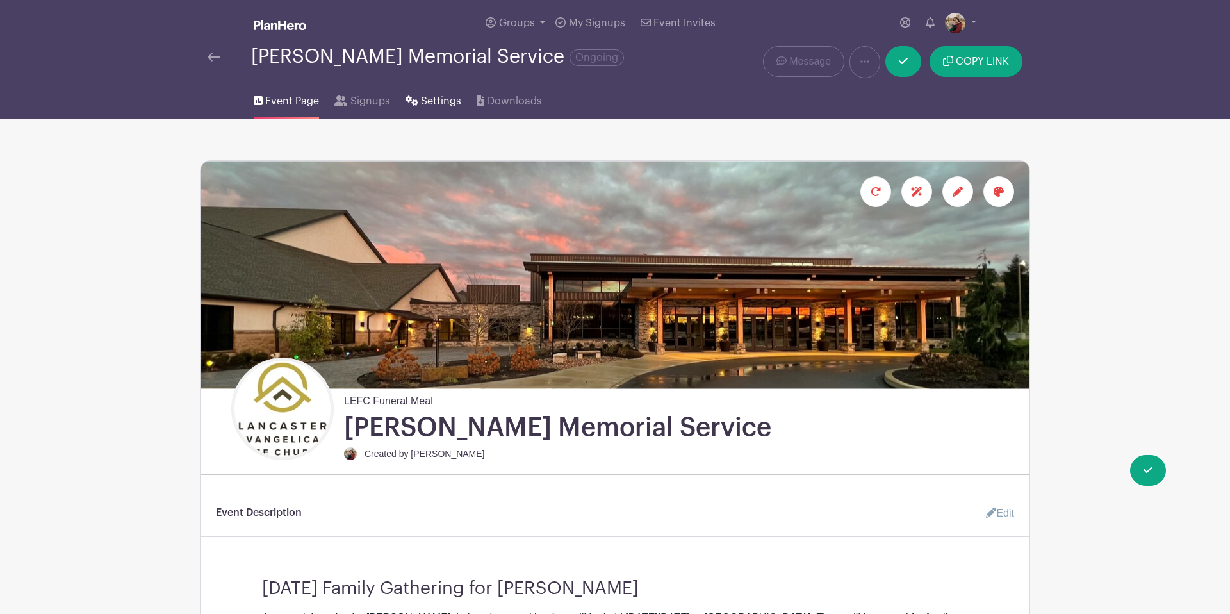
click at [439, 102] on span "Settings" at bounding box center [441, 101] width 40 height 15
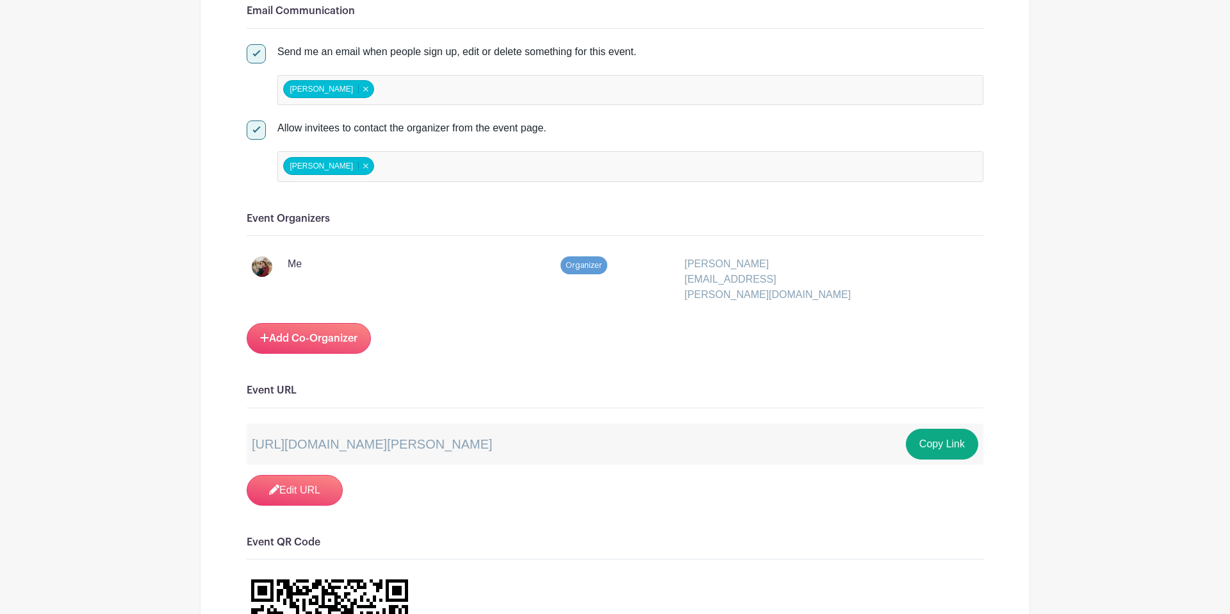
scroll to position [886, 0]
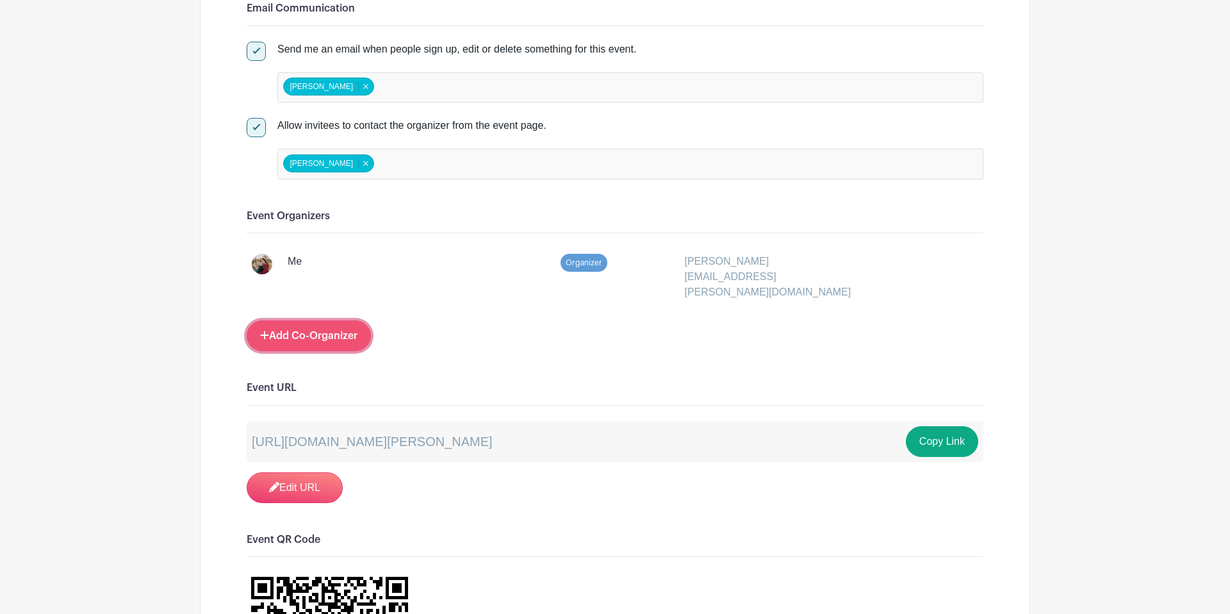
click at [311, 320] on link "Add Co-Organizer" at bounding box center [309, 335] width 124 height 31
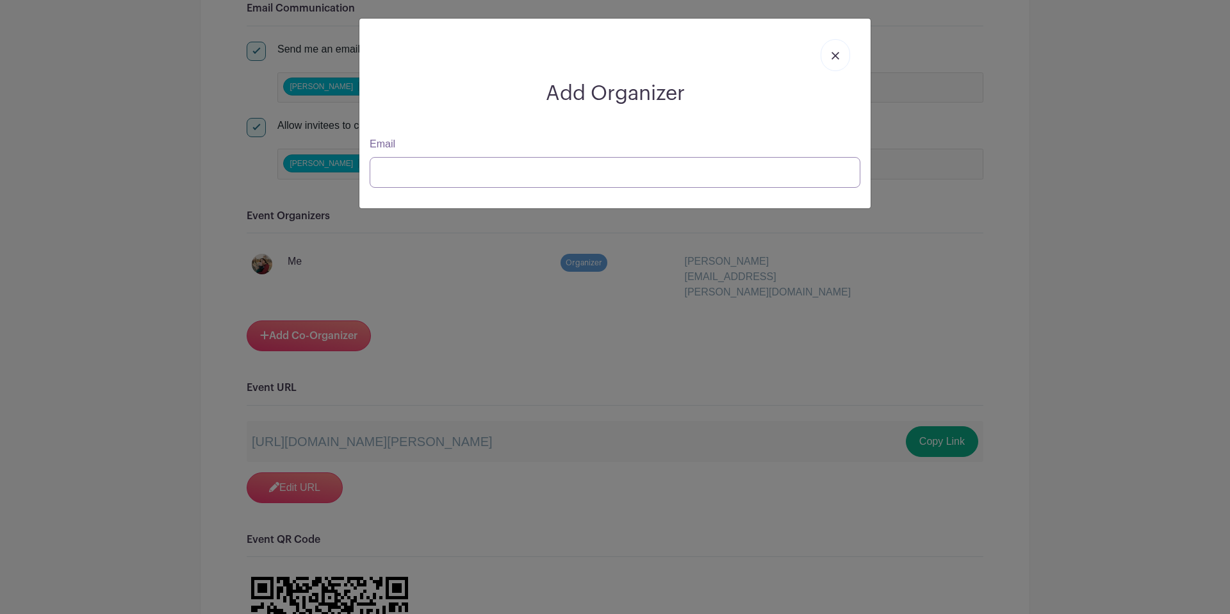
click at [529, 173] on input "Email" at bounding box center [615, 172] width 491 height 31
type input "office@lefc.net"
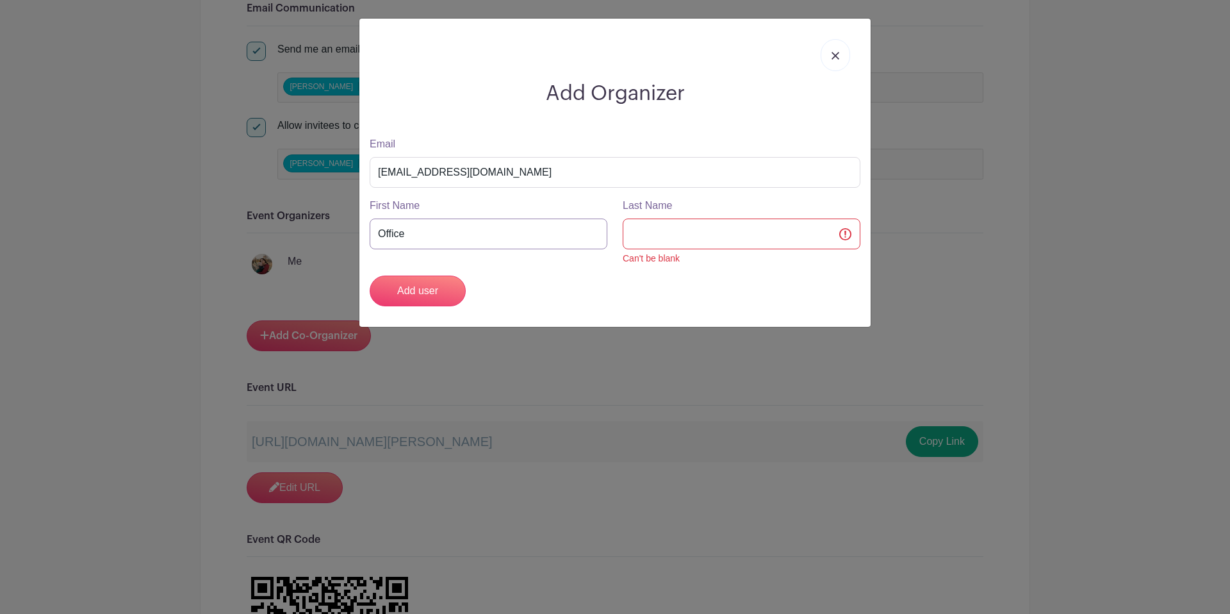
drag, startPoint x: 461, startPoint y: 230, endPoint x: 350, endPoint y: 233, distance: 111.5
click at [350, 233] on div "Add Organizer Email office@lefc.net First Name Office Last Name Can't be blank …" at bounding box center [615, 307] width 1230 height 614
type input "Ross"
type input "Unruh"
click at [440, 296] on input "Add user" at bounding box center [418, 290] width 96 height 31
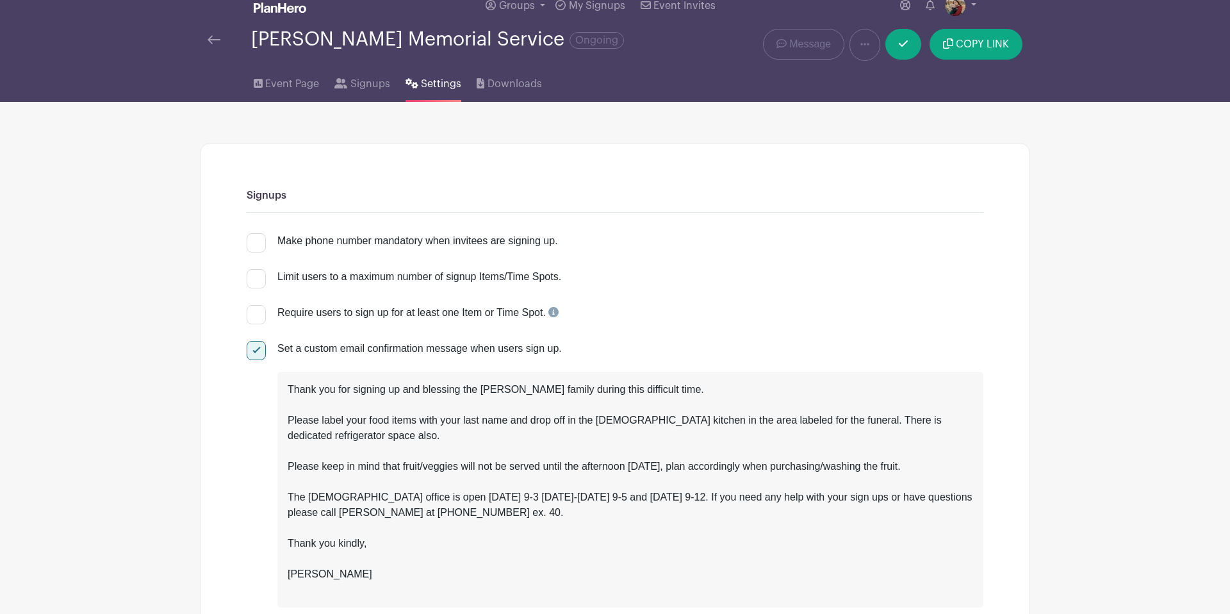
scroll to position [0, 0]
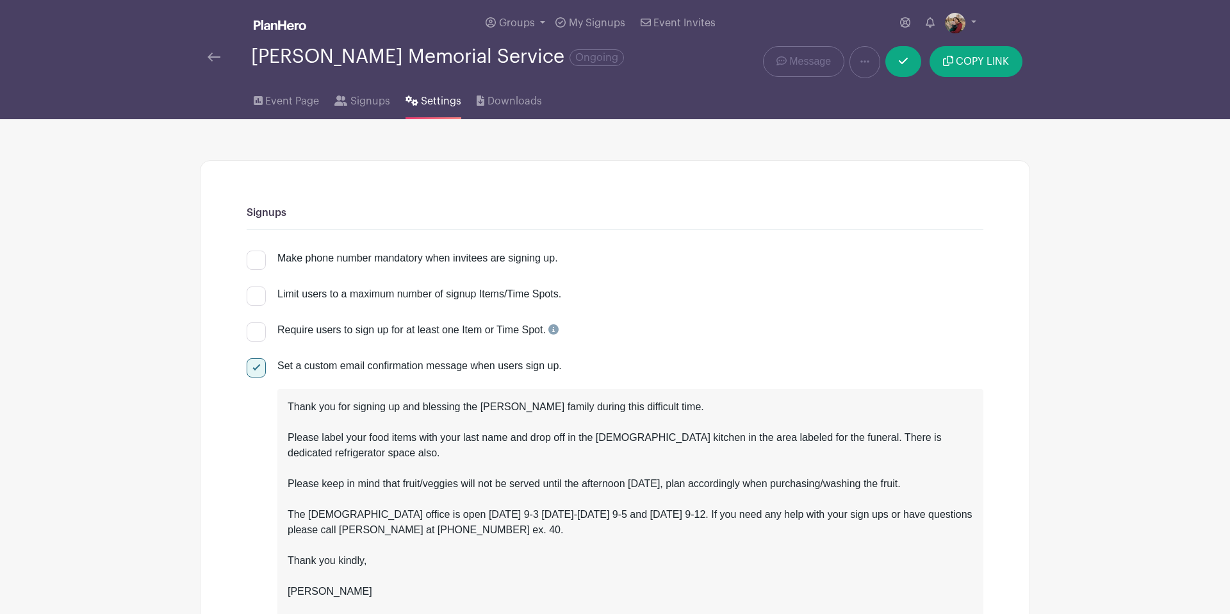
click at [213, 53] on img at bounding box center [214, 57] width 13 height 9
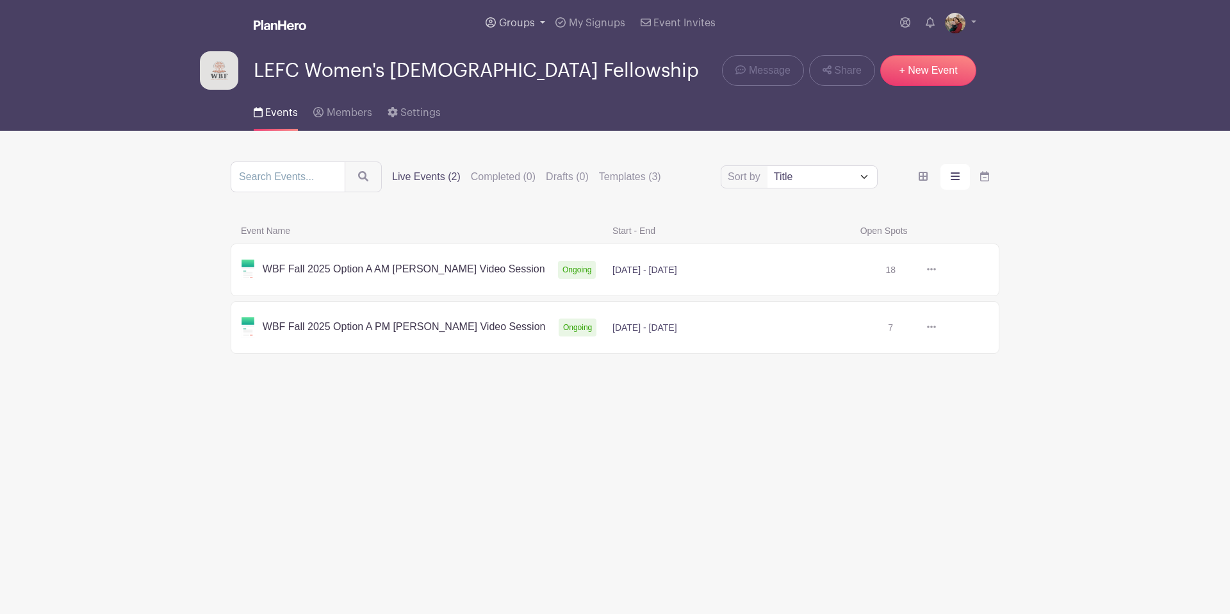
click at [512, 25] on span "Groups" at bounding box center [517, 23] width 36 height 10
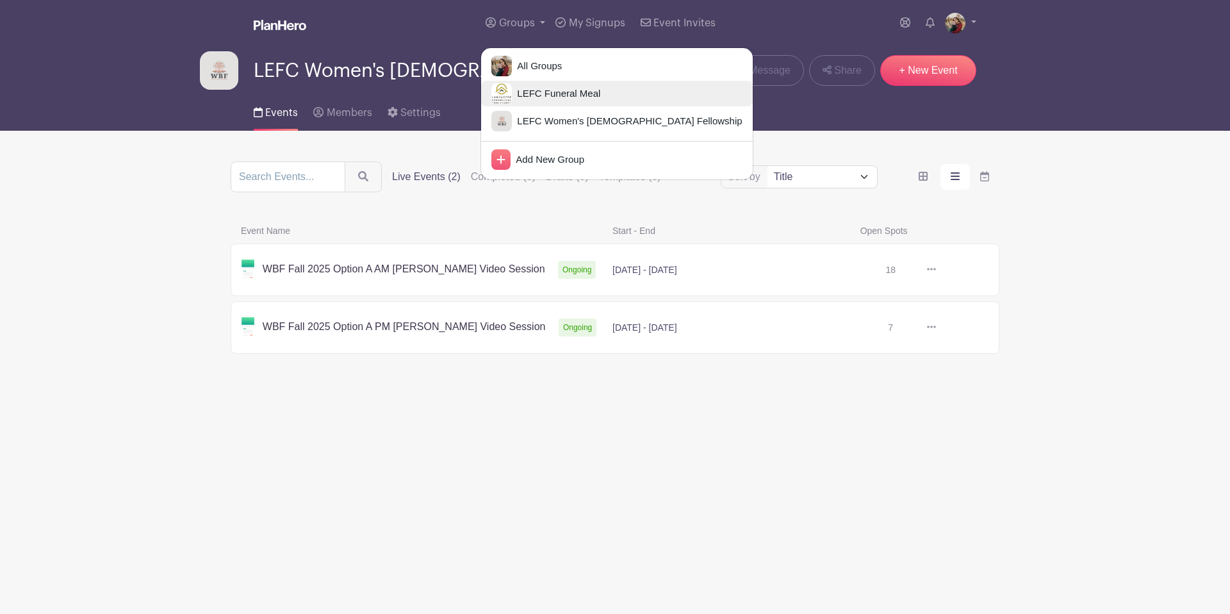
click at [527, 99] on span "LEFC Funeral Meal" at bounding box center [556, 93] width 88 height 15
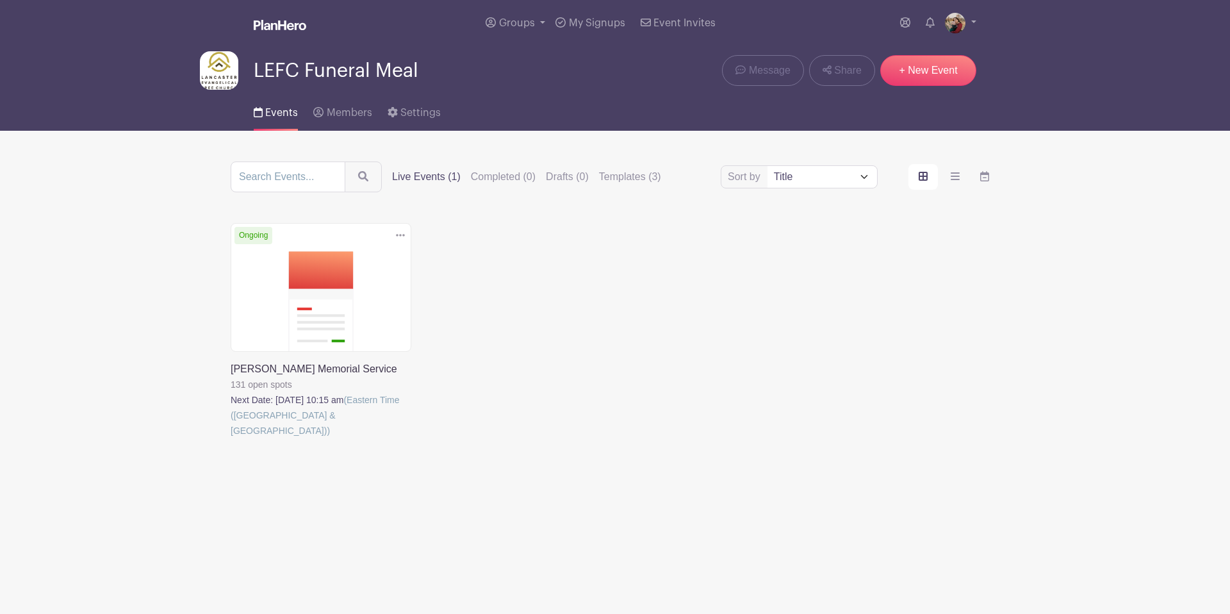
click at [231, 438] on link at bounding box center [231, 438] width 0 height 0
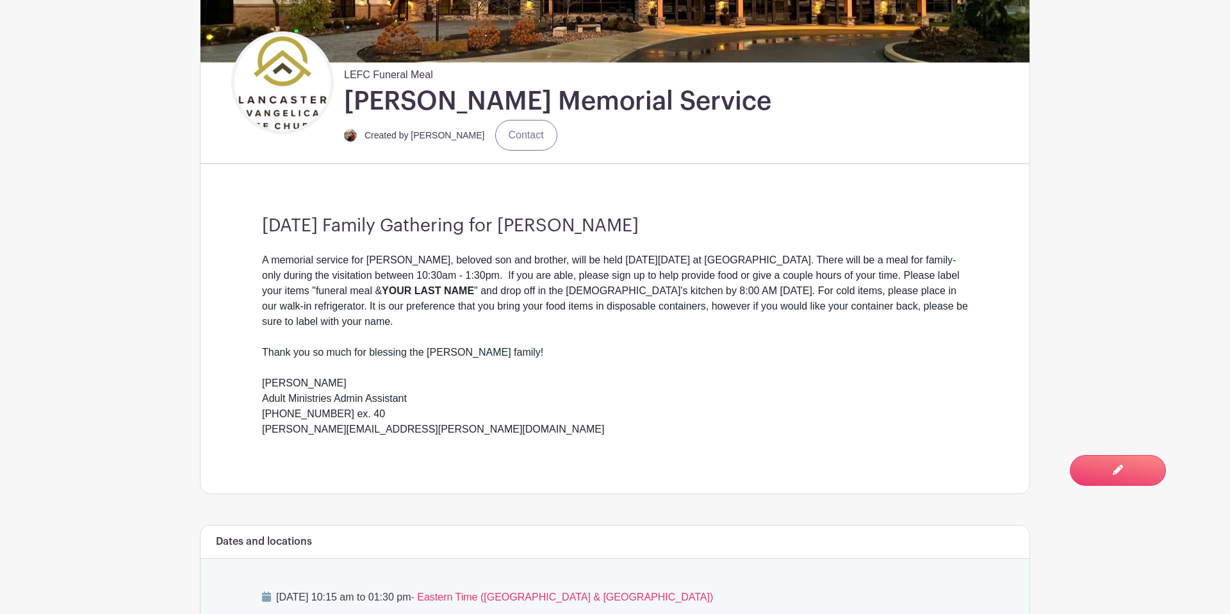
scroll to position [327, 0]
drag, startPoint x: 475, startPoint y: 278, endPoint x: 436, endPoint y: 277, distance: 39.7
click at [436, 277] on div "A memorial service for Will Fenninger, beloved son and brother, will be held on…" at bounding box center [615, 298] width 706 height 92
drag, startPoint x: 416, startPoint y: 275, endPoint x: 447, endPoint y: 277, distance: 31.4
click at [447, 277] on div "A memorial service for Will Fenninger, beloved son and brother, will be held on…" at bounding box center [615, 298] width 706 height 92
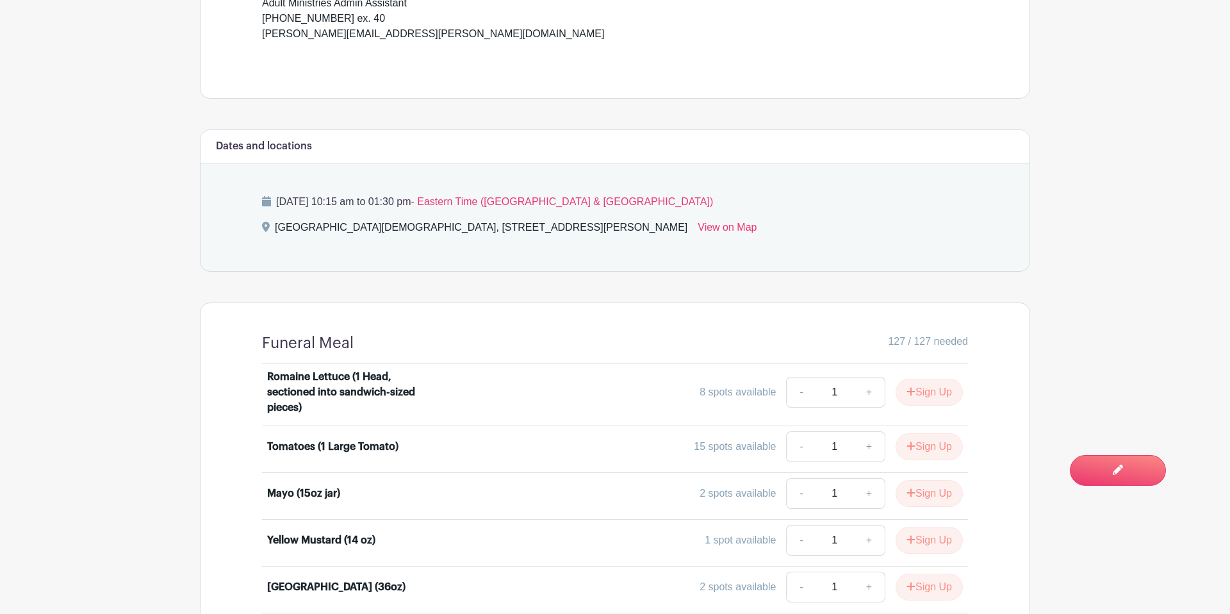
scroll to position [722, 0]
click at [1129, 471] on span "Switch to Edit Mode" at bounding box center [1077, 469] width 122 height 13
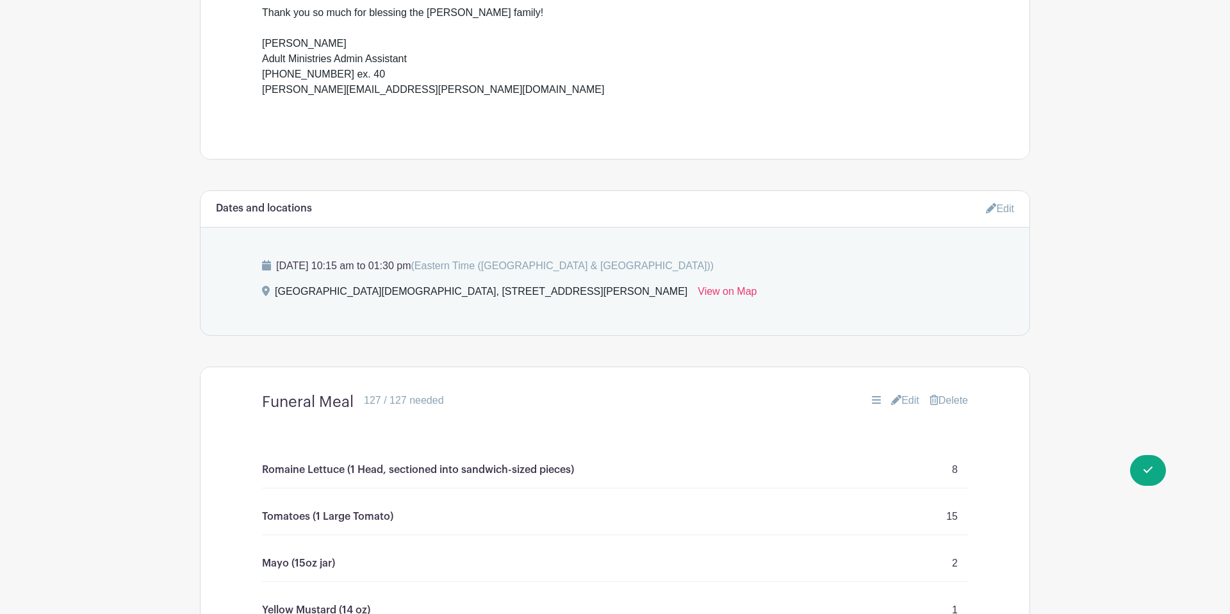
scroll to position [711, 0]
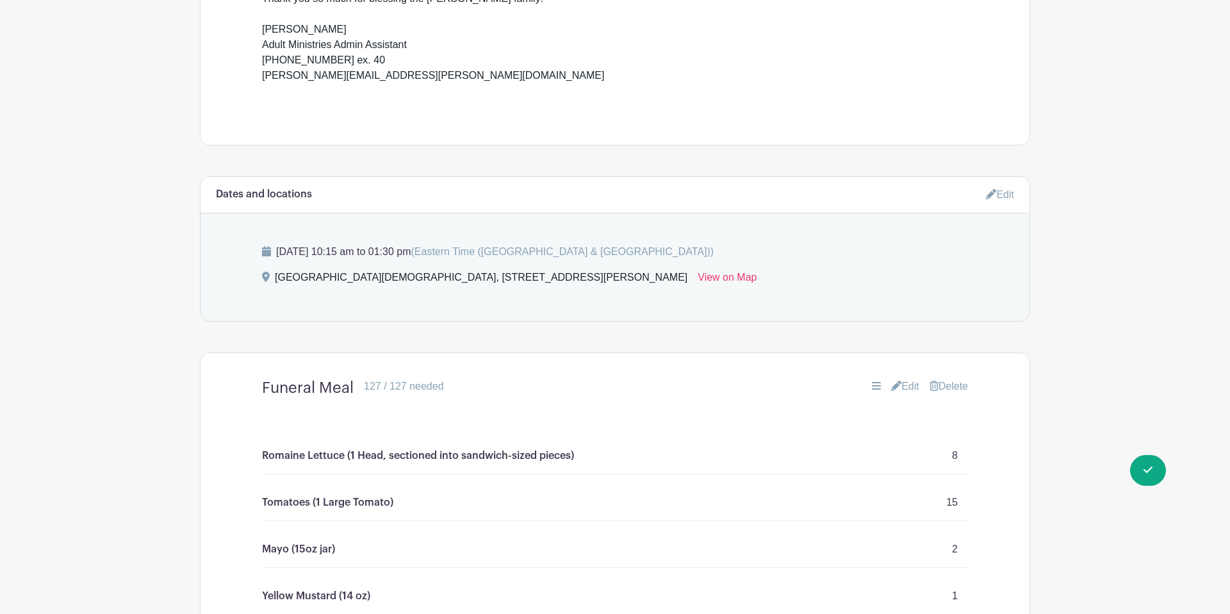
drag, startPoint x: 999, startPoint y: 192, endPoint x: 945, endPoint y: 197, distance: 54.1
click at [999, 192] on link "Edit" at bounding box center [1000, 194] width 28 height 21
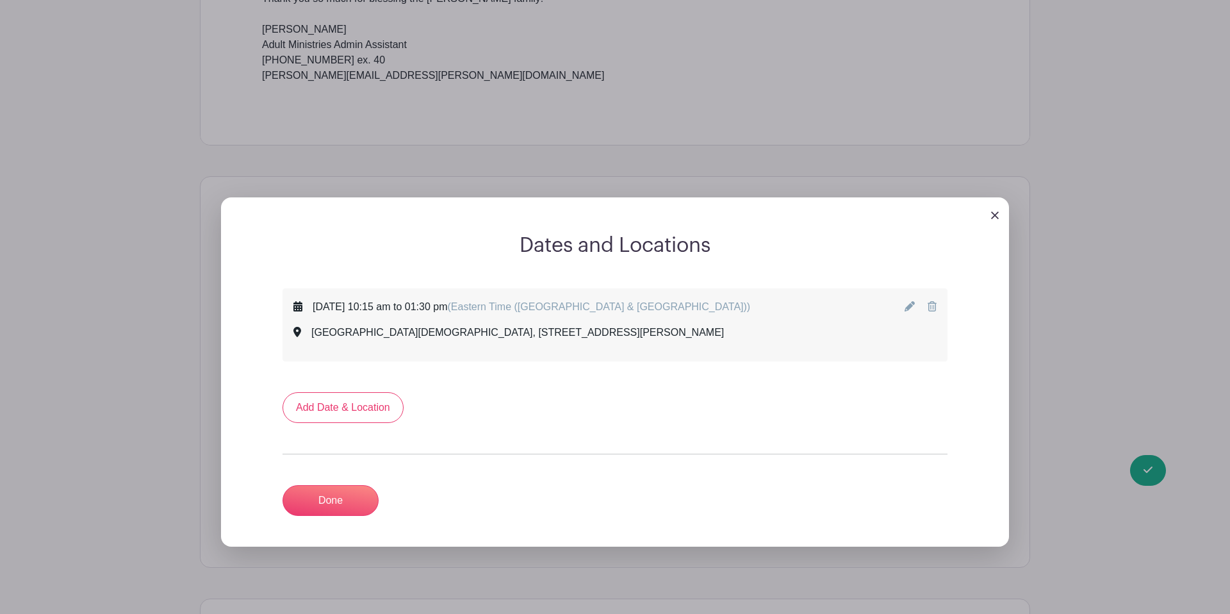
click at [911, 307] on icon at bounding box center [909, 306] width 10 height 10
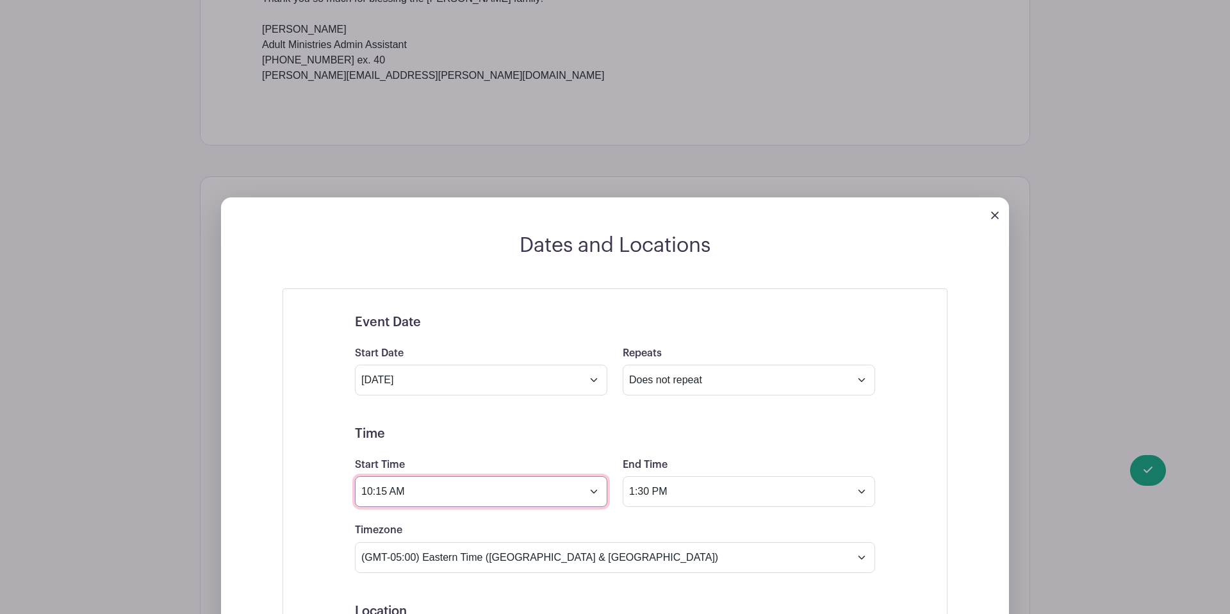
click at [543, 497] on input "10:15 AM" at bounding box center [481, 491] width 252 height 31
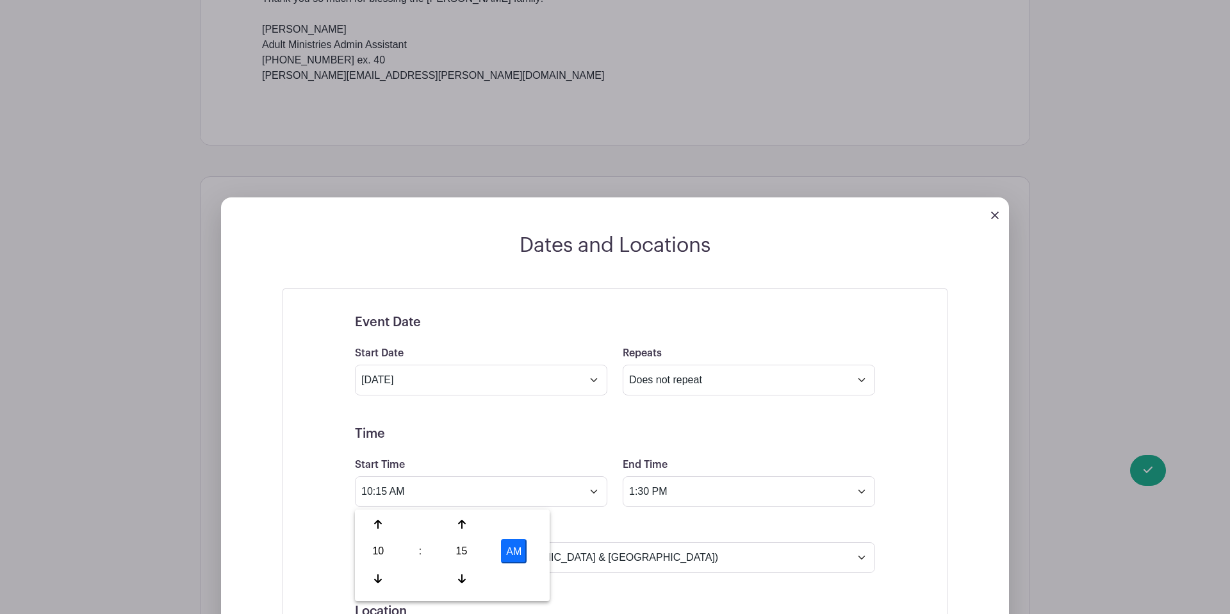
click at [464, 552] on div "15" at bounding box center [462, 551] width 42 height 24
click at [476, 552] on div "30" at bounding box center [473, 551] width 43 height 24
type input "10:30 AM"
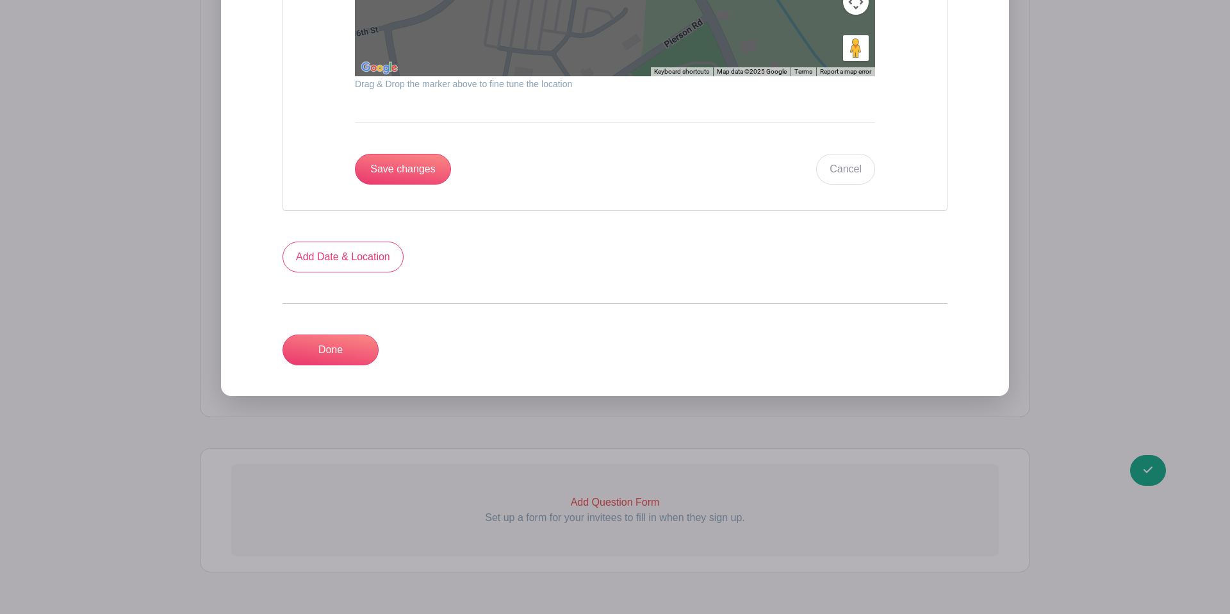
scroll to position [1745, 0]
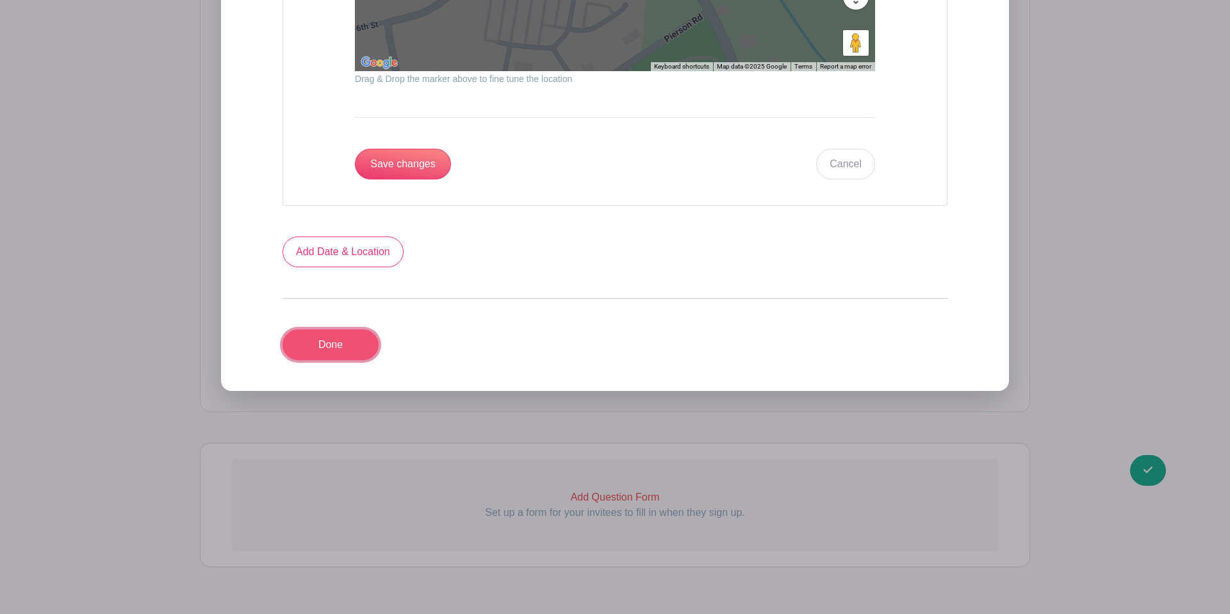
click at [321, 349] on link "Done" at bounding box center [330, 344] width 96 height 31
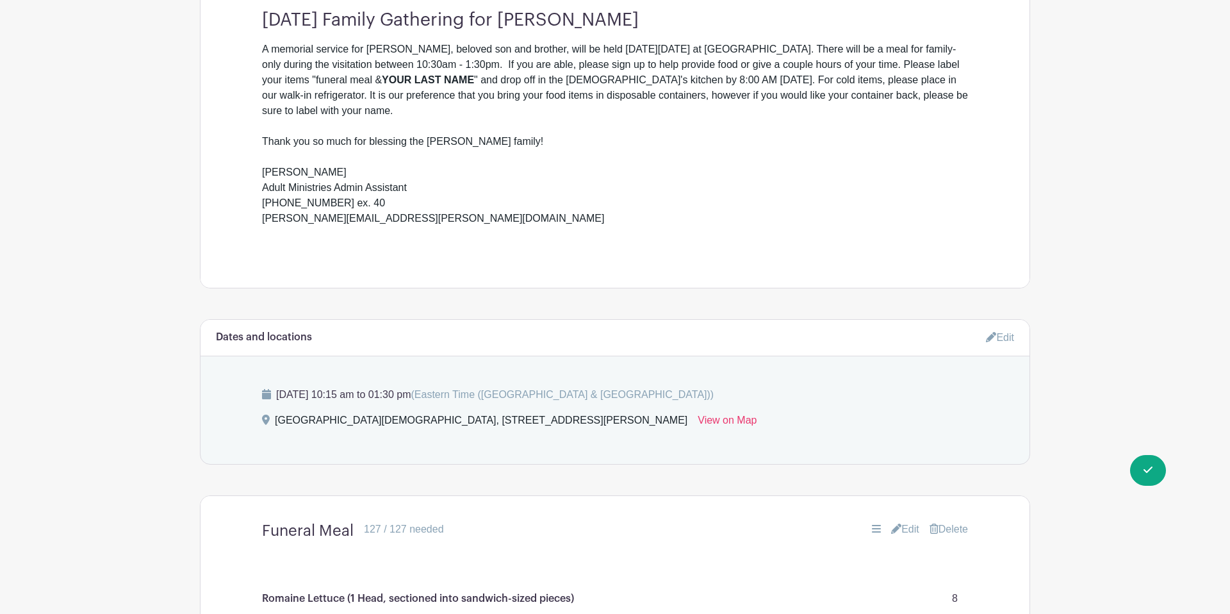
scroll to position [567, 0]
click at [1011, 340] on link "Edit" at bounding box center [1000, 338] width 28 height 21
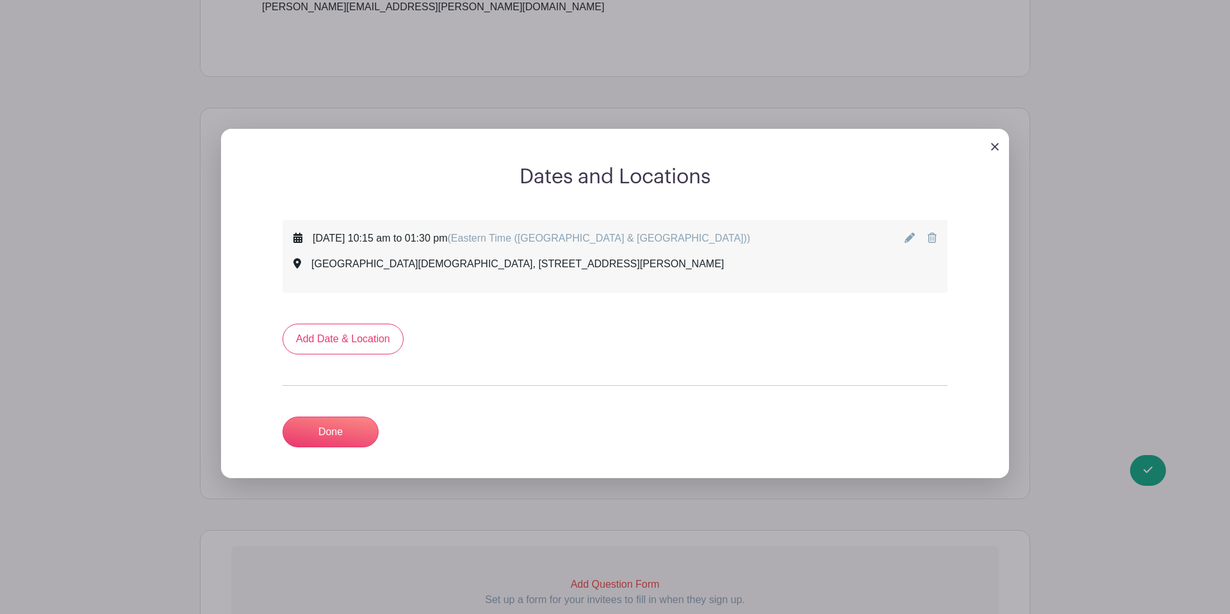
scroll to position [901, 0]
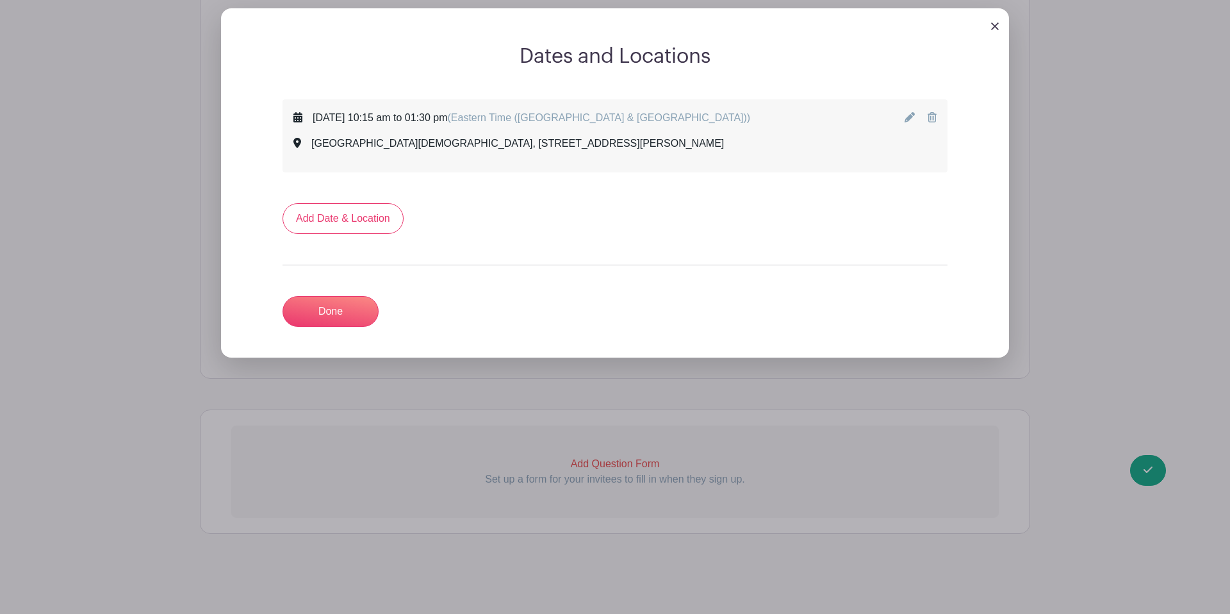
click at [903, 115] on div "Saturday, September 13, 2025 at 10:15 am to 01:30 pm (Eastern Time (US & Canada…" at bounding box center [614, 135] width 643 height 51
click at [906, 118] on icon at bounding box center [909, 117] width 10 height 10
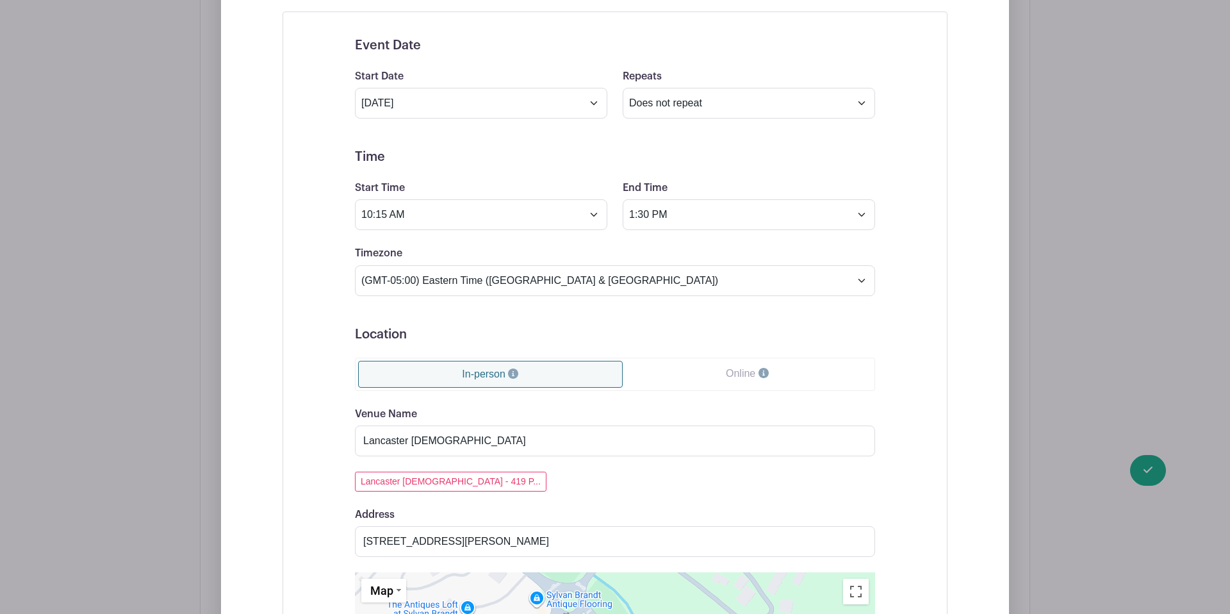
scroll to position [988, 0]
click at [477, 213] on input "10:15 AM" at bounding box center [481, 214] width 252 height 31
click at [459, 274] on div "15" at bounding box center [462, 273] width 42 height 24
click at [480, 275] on div "30" at bounding box center [473, 273] width 43 height 24
type input "10:30 AM"
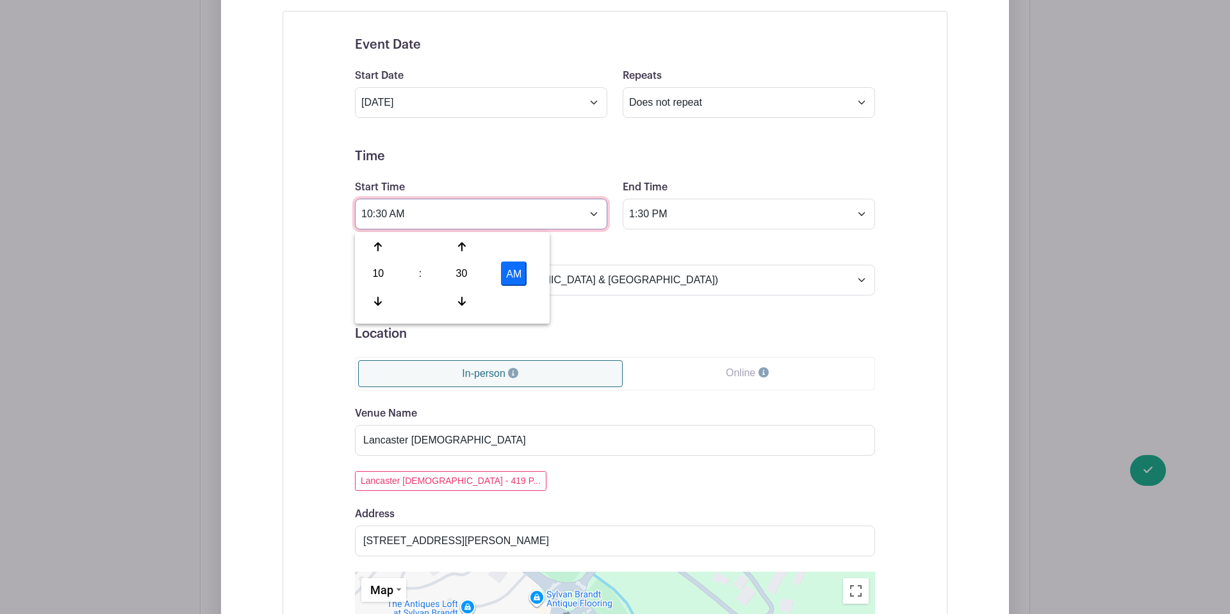
click at [569, 218] on input "10:30 AM" at bounding box center [481, 214] width 252 height 31
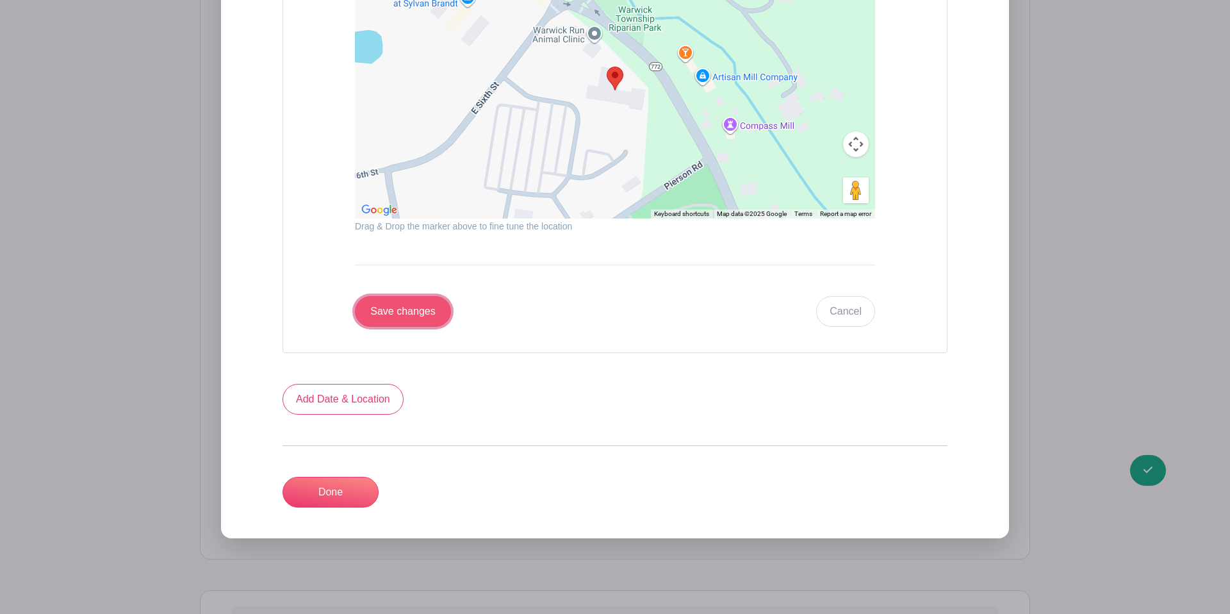
click at [429, 317] on input "Save changes" at bounding box center [403, 311] width 96 height 31
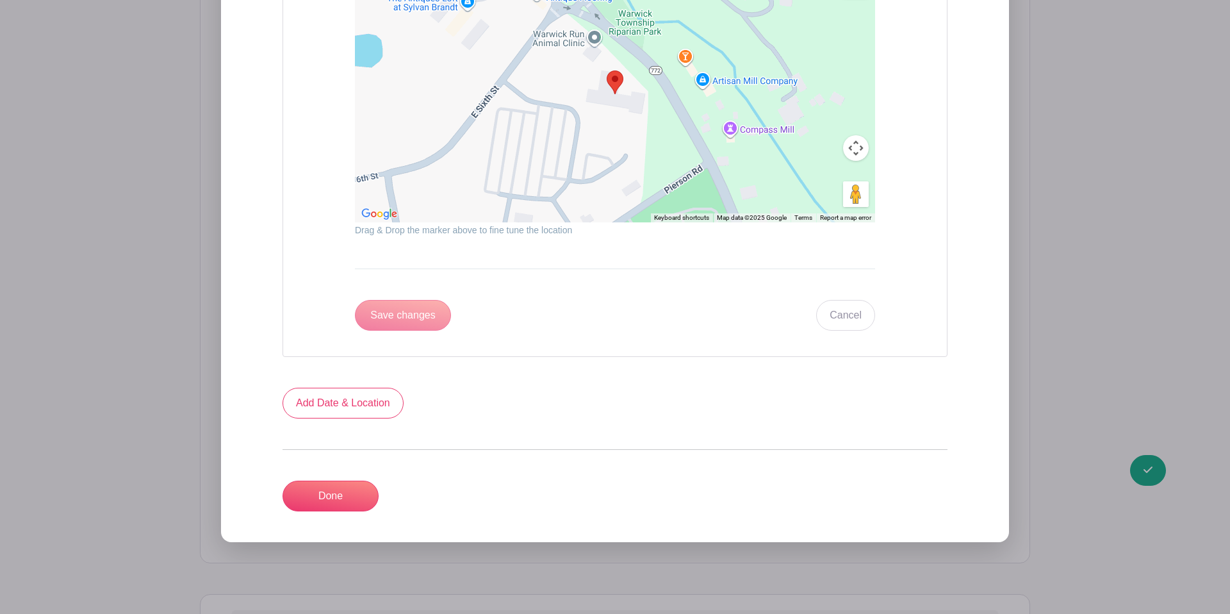
scroll to position [901, 0]
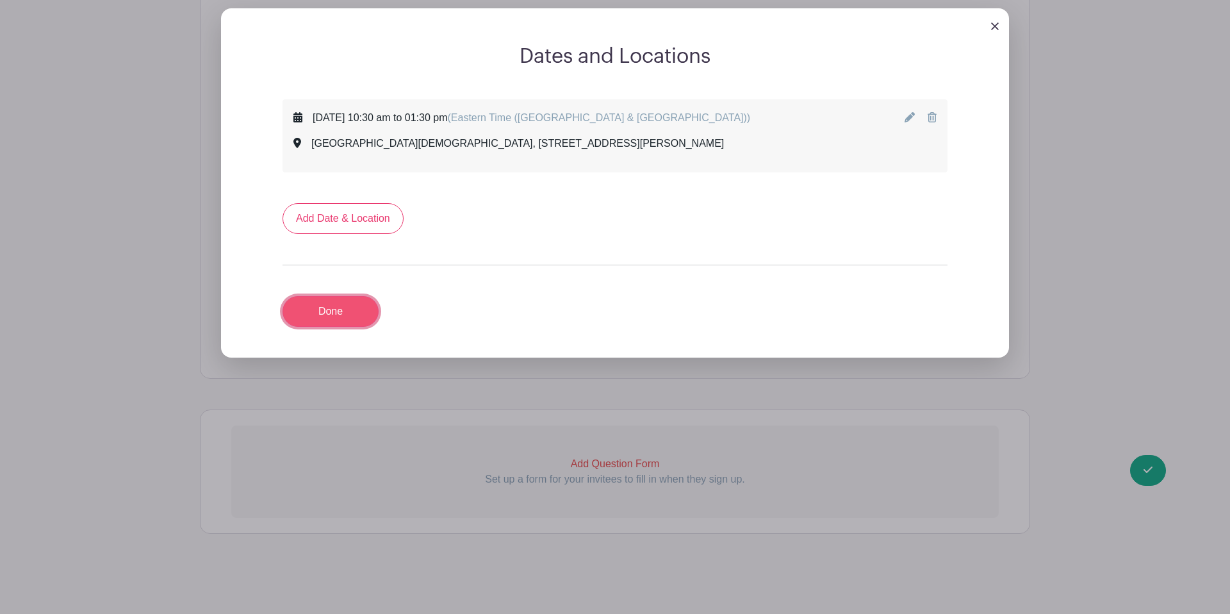
click at [316, 309] on link "Done" at bounding box center [330, 311] width 96 height 31
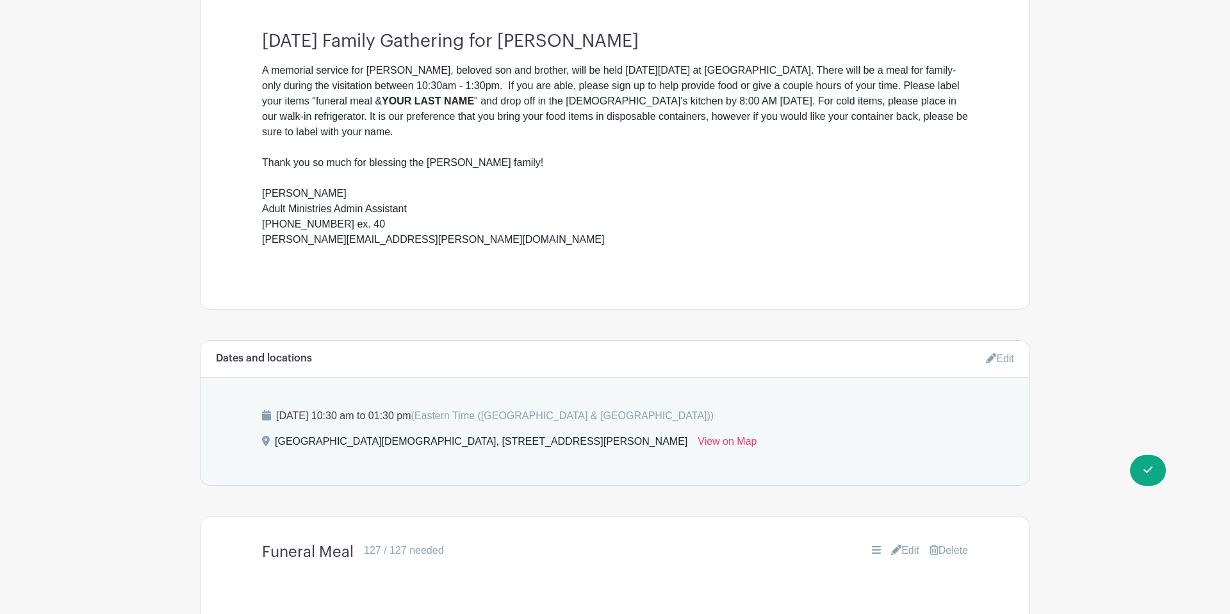
scroll to position [552, 0]
